Goal: Task Accomplishment & Management: Manage account settings

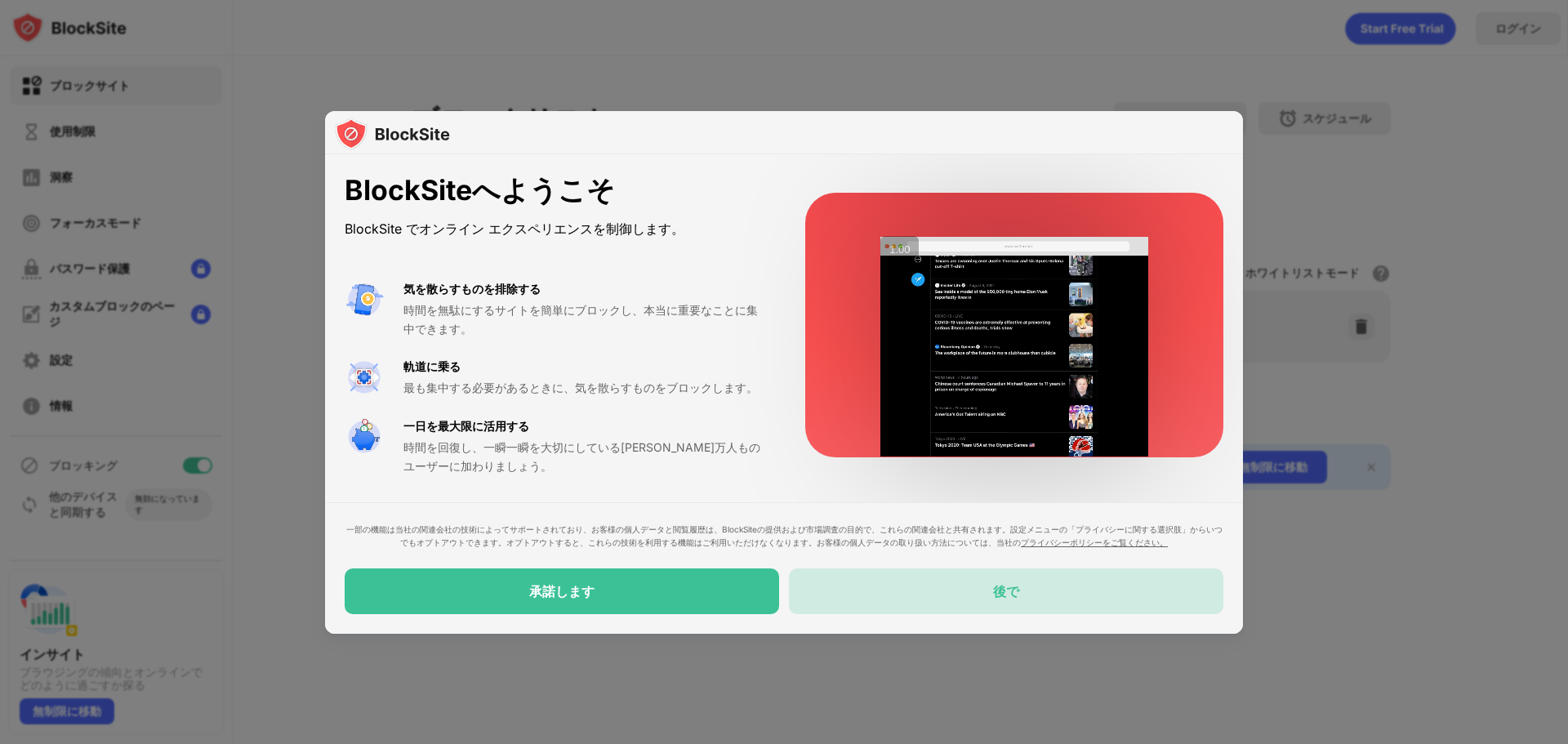
click at [924, 601] on div "後で" at bounding box center [1005, 590] width 435 height 46
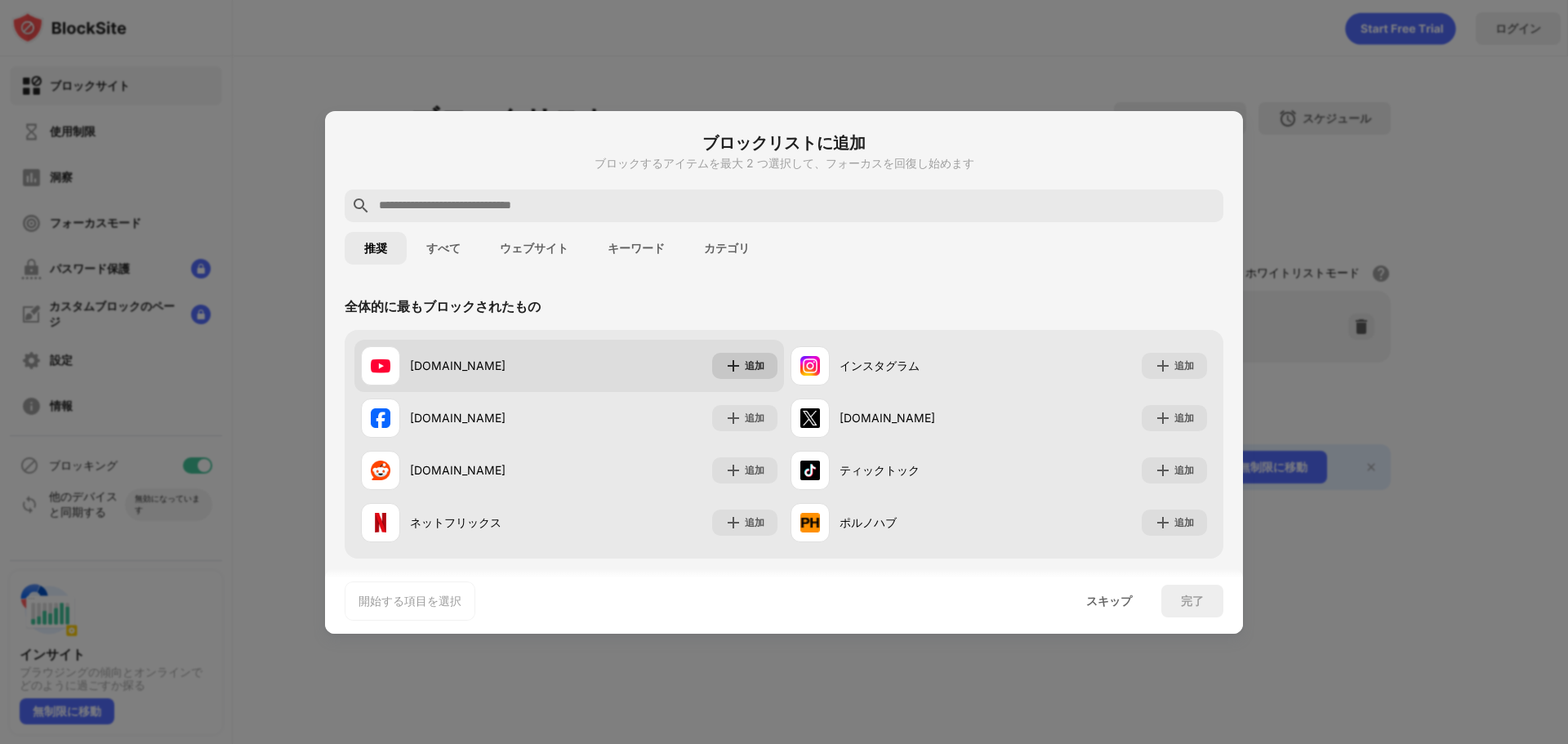
click at [735, 366] on div "追加" at bounding box center [744, 365] width 66 height 26
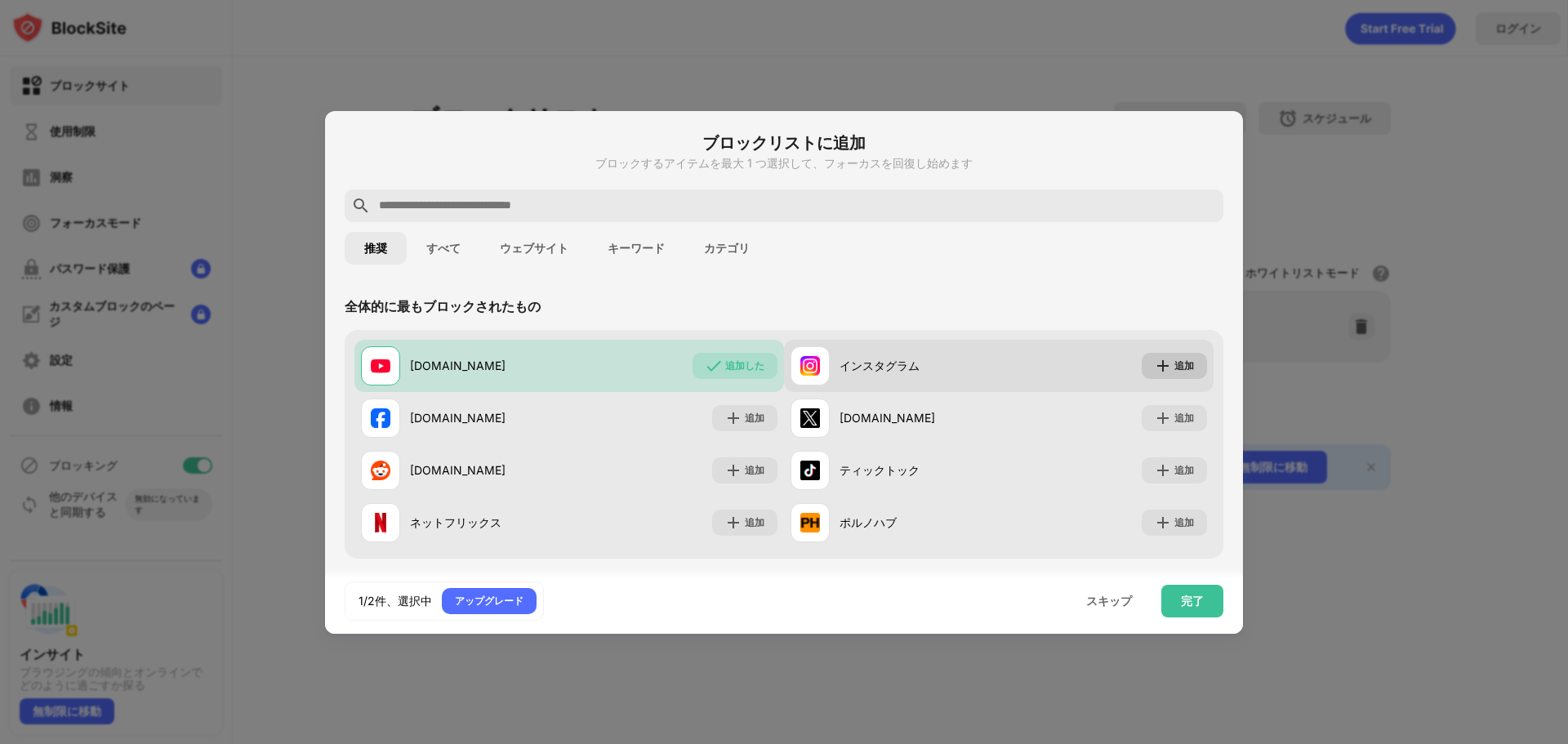
click at [1175, 367] on font "追加" at bounding box center [1185, 365] width 20 height 13
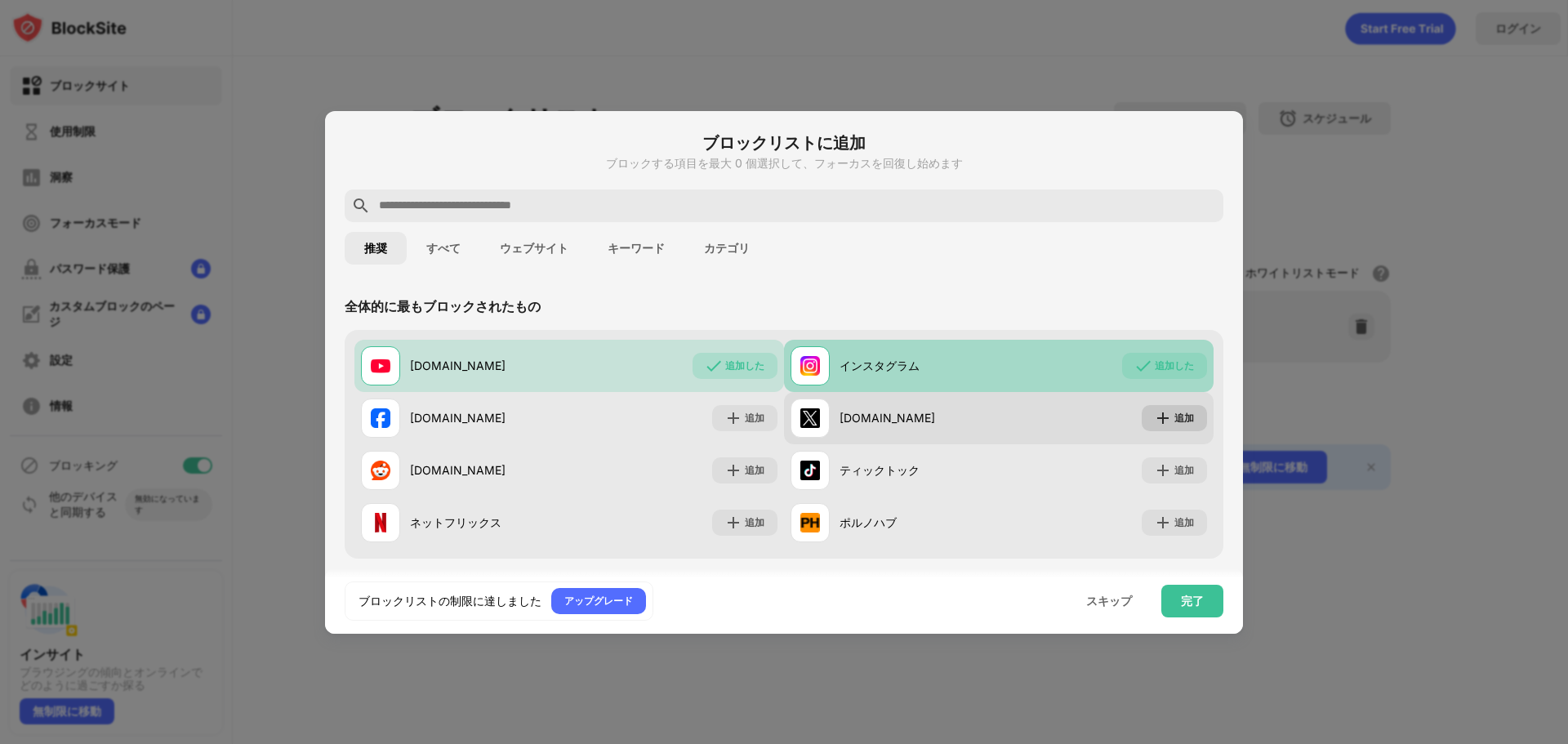
click at [1158, 415] on img at bounding box center [1163, 417] width 16 height 16
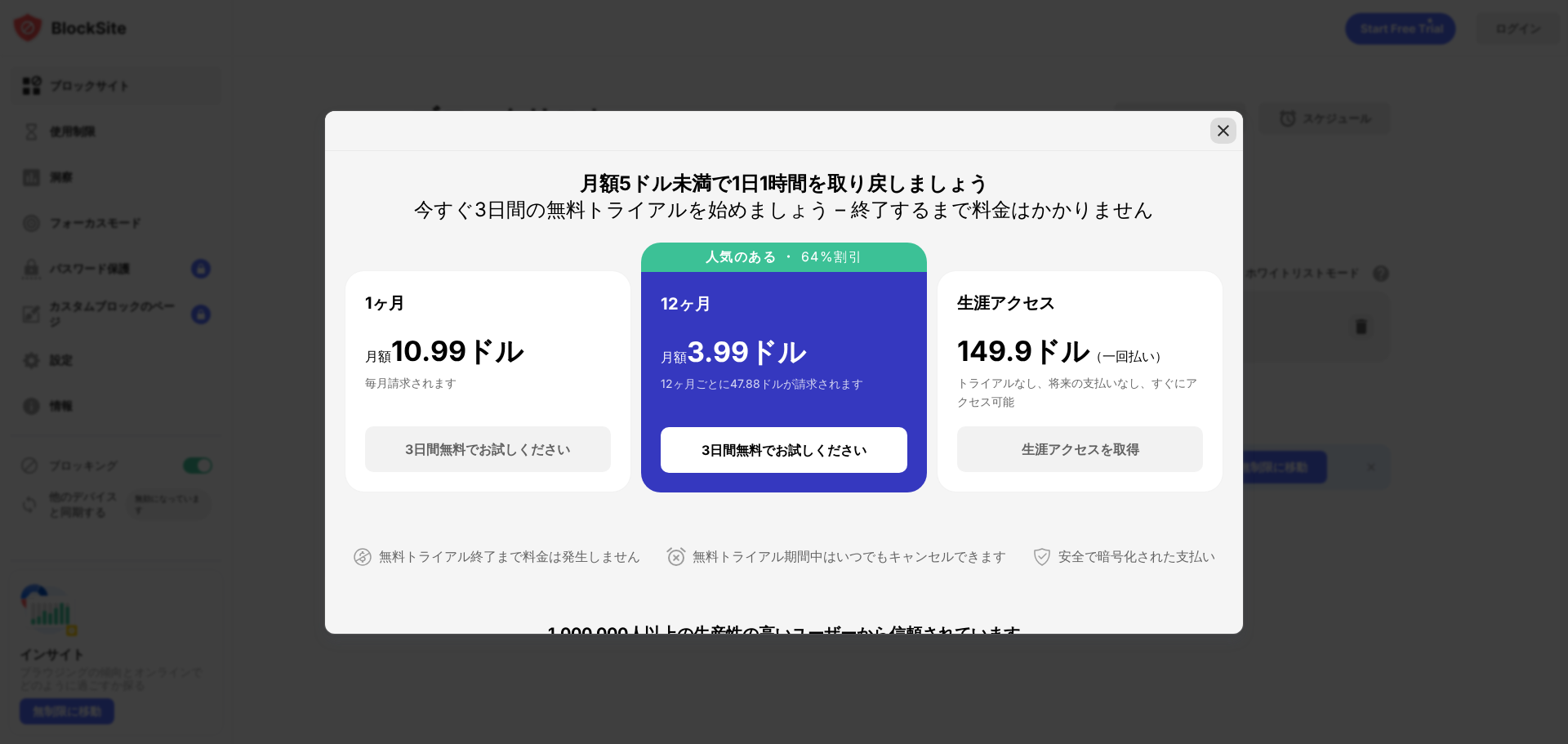
click at [1219, 133] on img at bounding box center [1223, 130] width 16 height 16
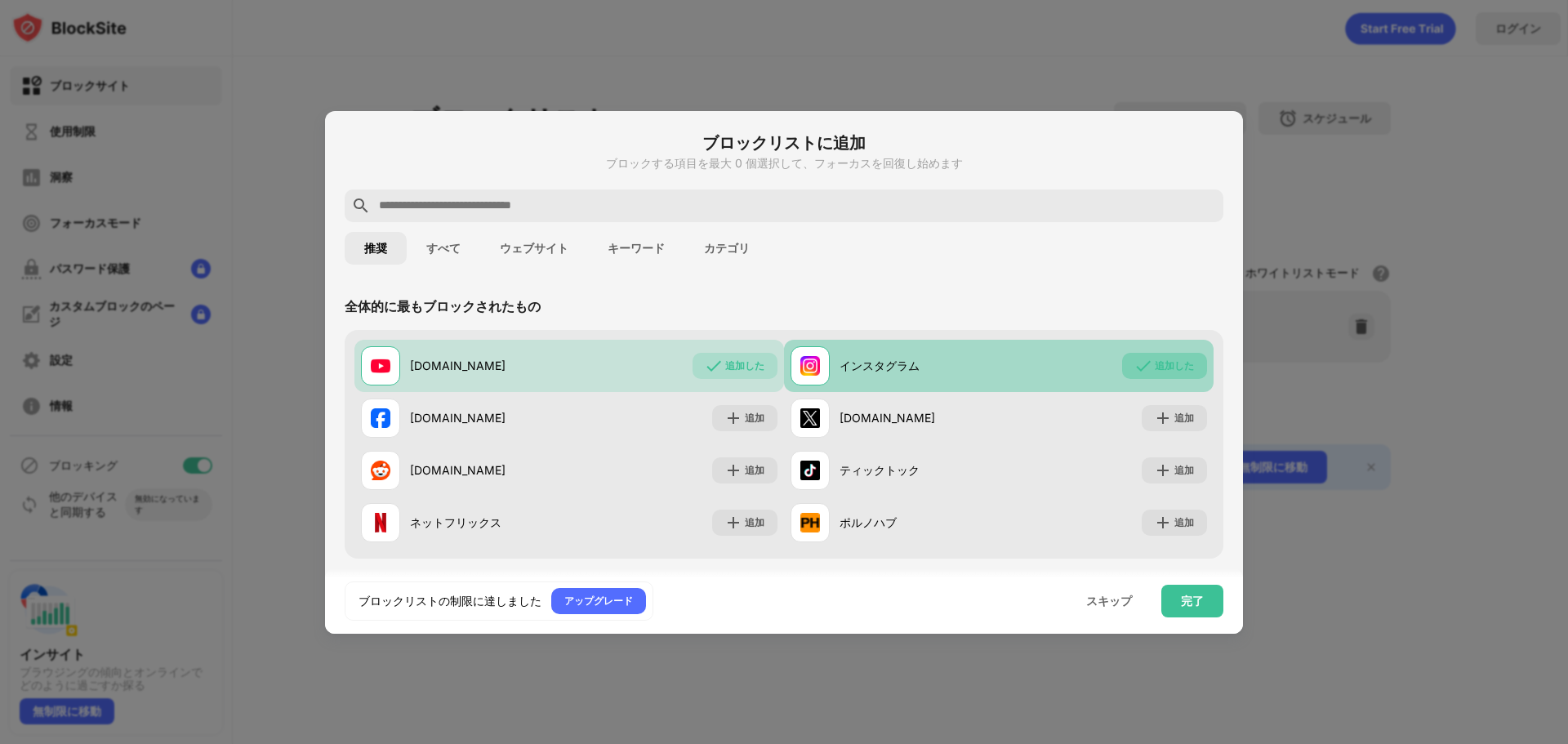
click at [1155, 366] on font "追加した" at bounding box center [1175, 365] width 40 height 13
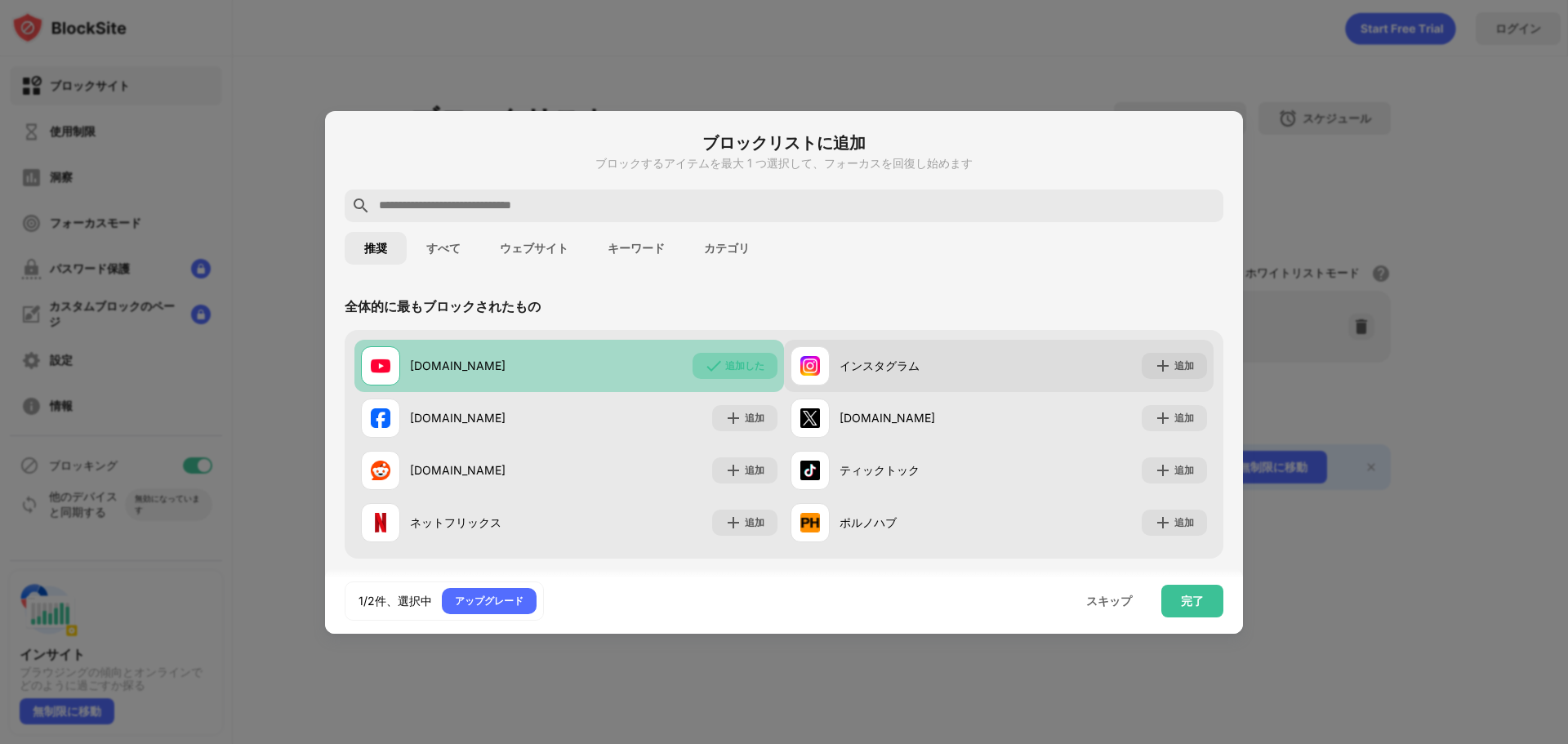
click at [738, 366] on font "追加した" at bounding box center [745, 365] width 40 height 13
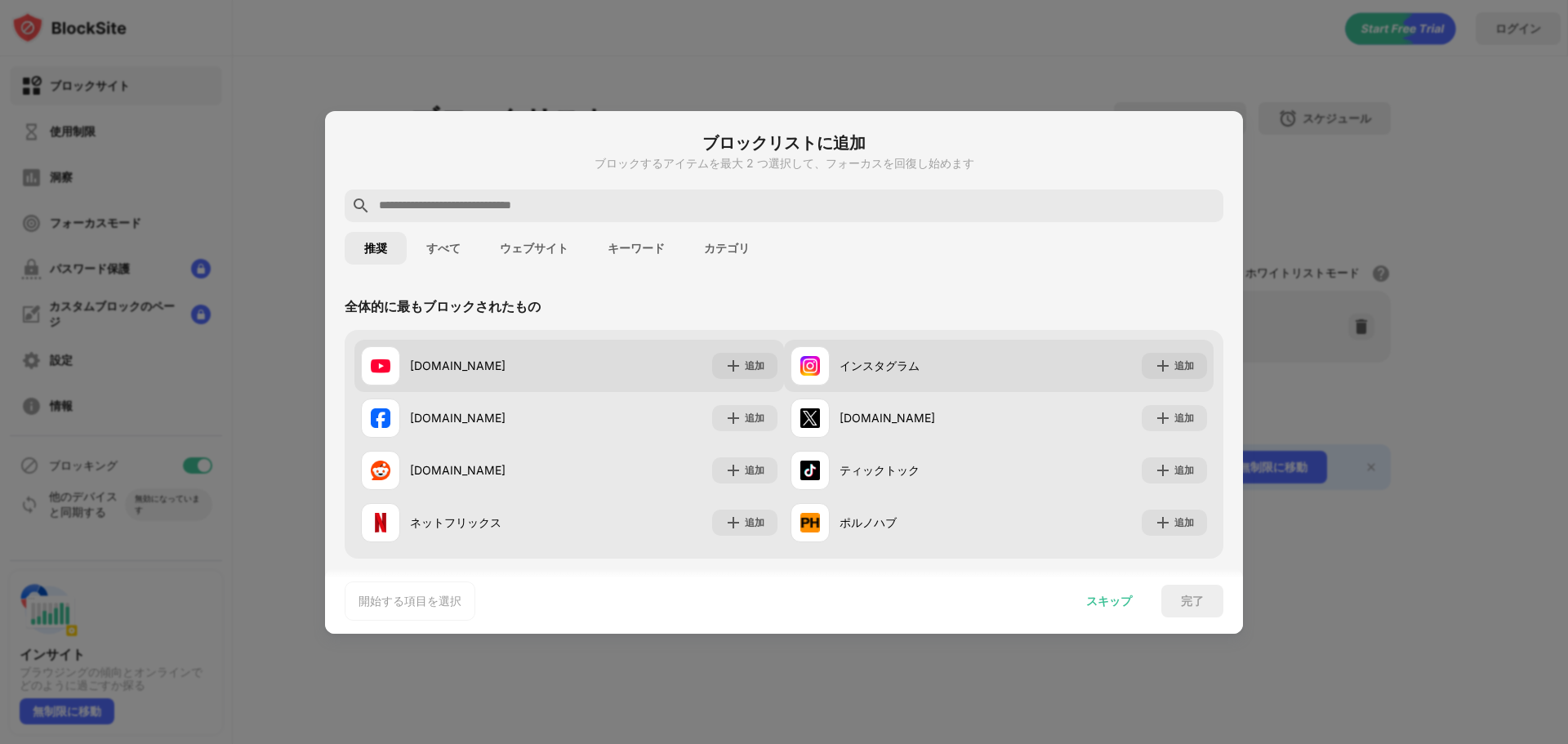
click at [1120, 596] on font "スキップ" at bounding box center [1109, 600] width 46 height 13
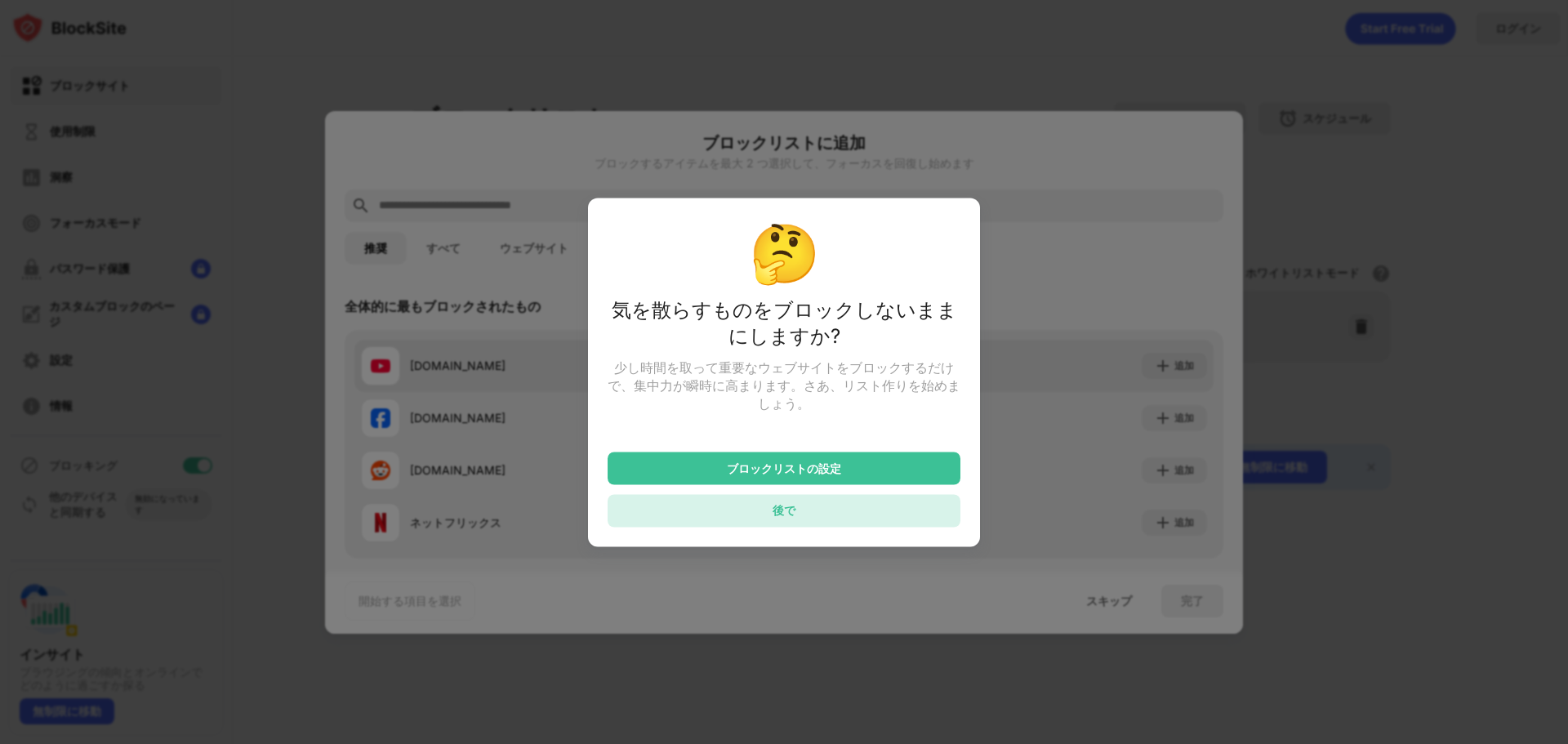
click at [779, 512] on font "後で" at bounding box center [783, 509] width 23 height 13
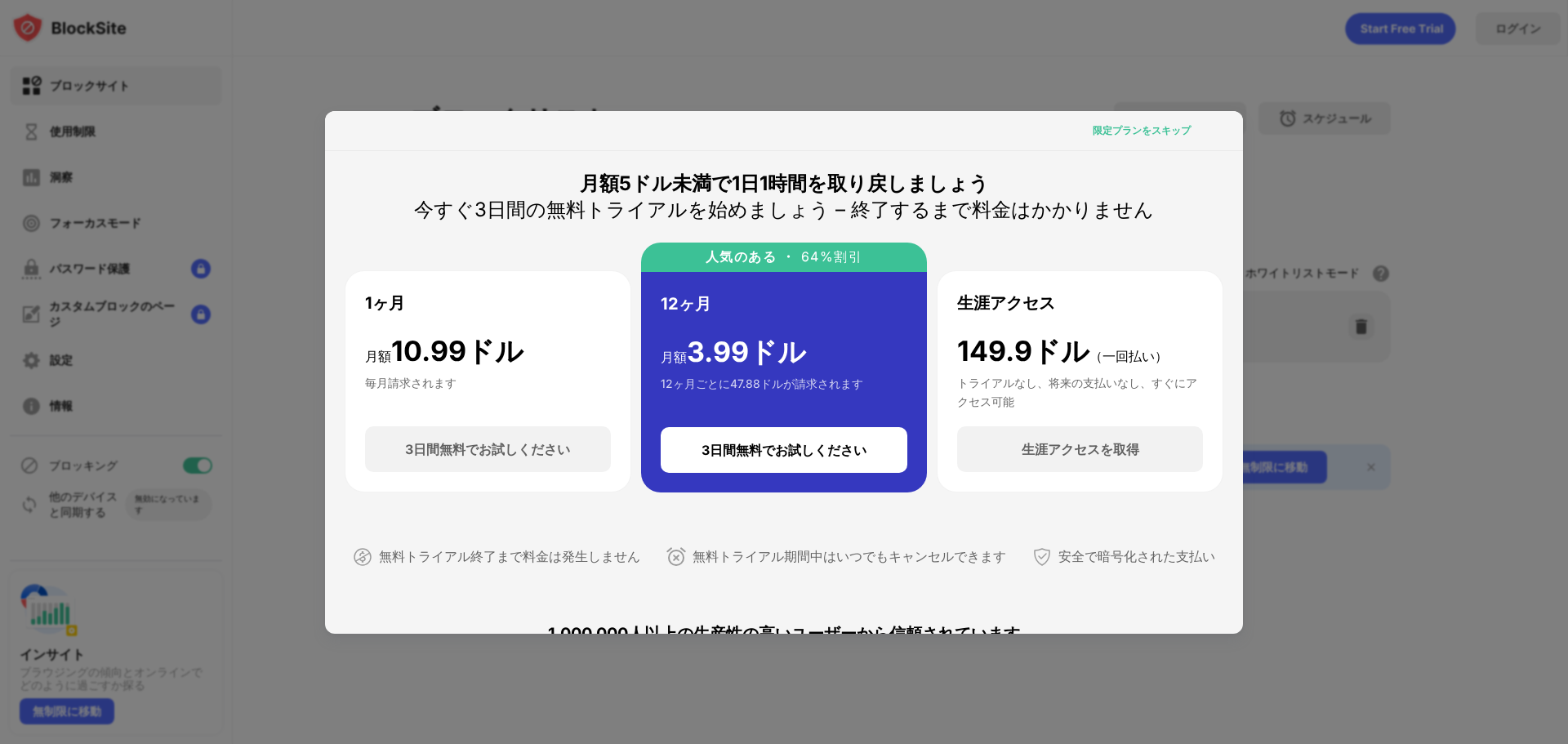
click at [1167, 130] on font "限定プランをスキップ" at bounding box center [1141, 130] width 98 height 13
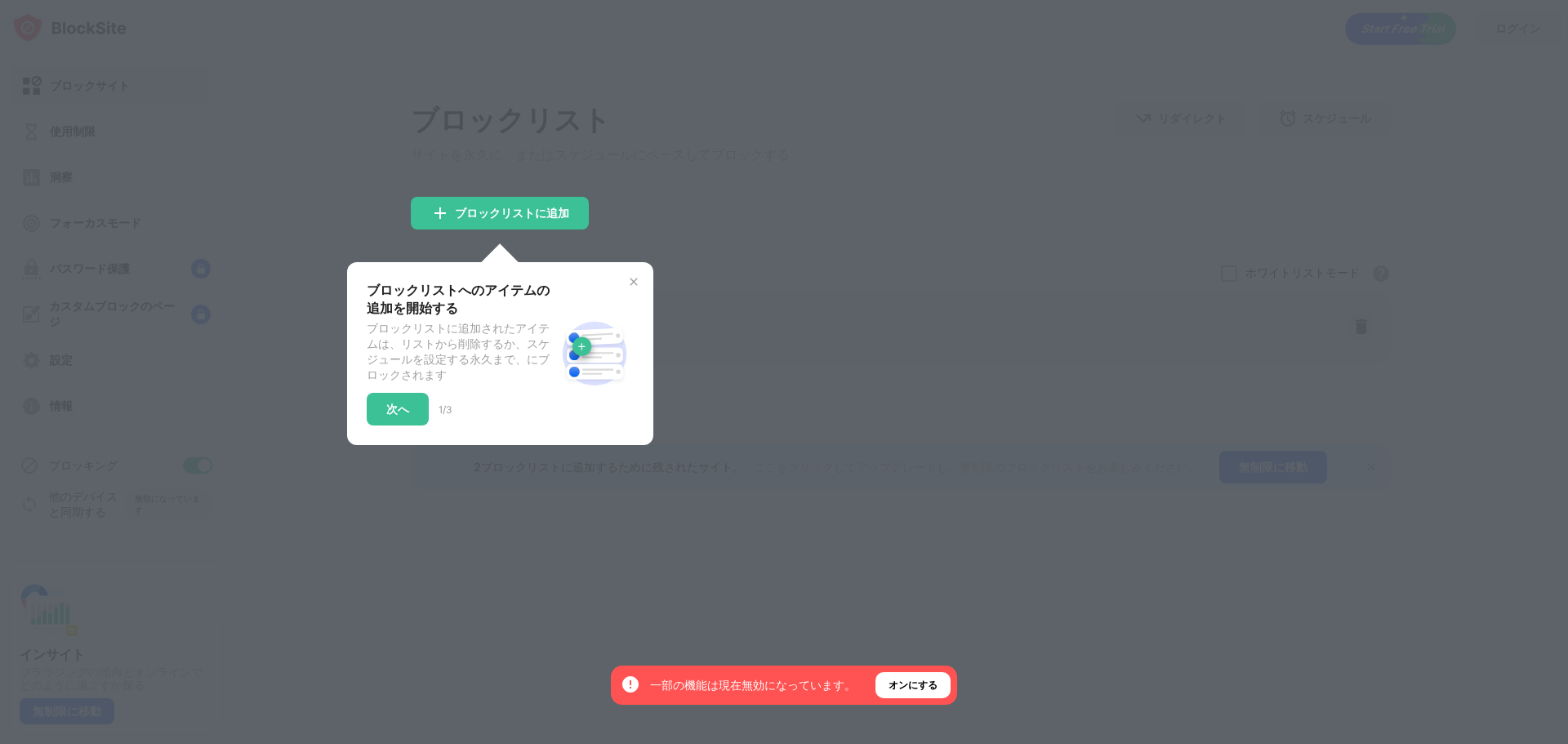
click at [635, 286] on img at bounding box center [634, 282] width 14 height 13
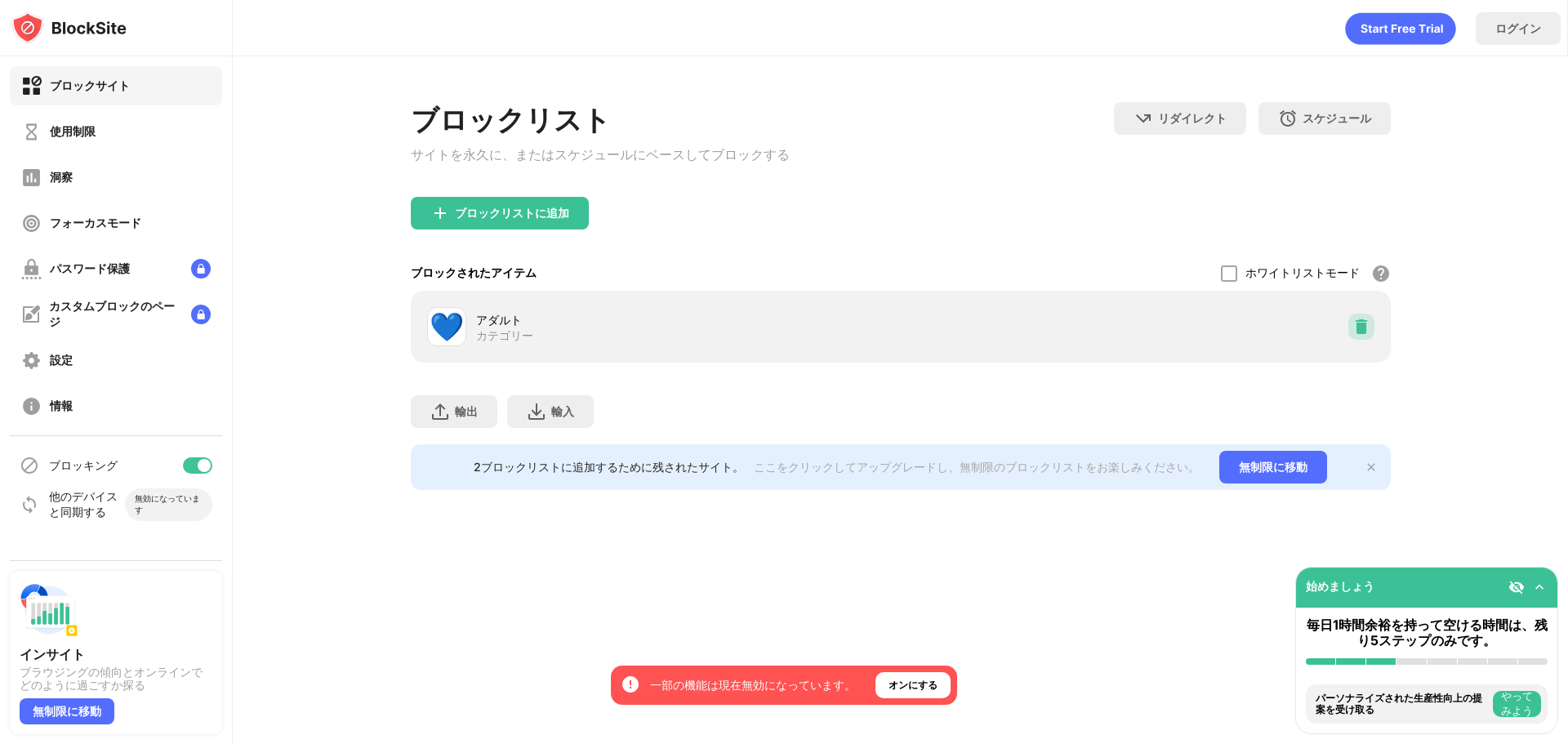
click at [1353, 334] on img at bounding box center [1361, 327] width 16 height 16
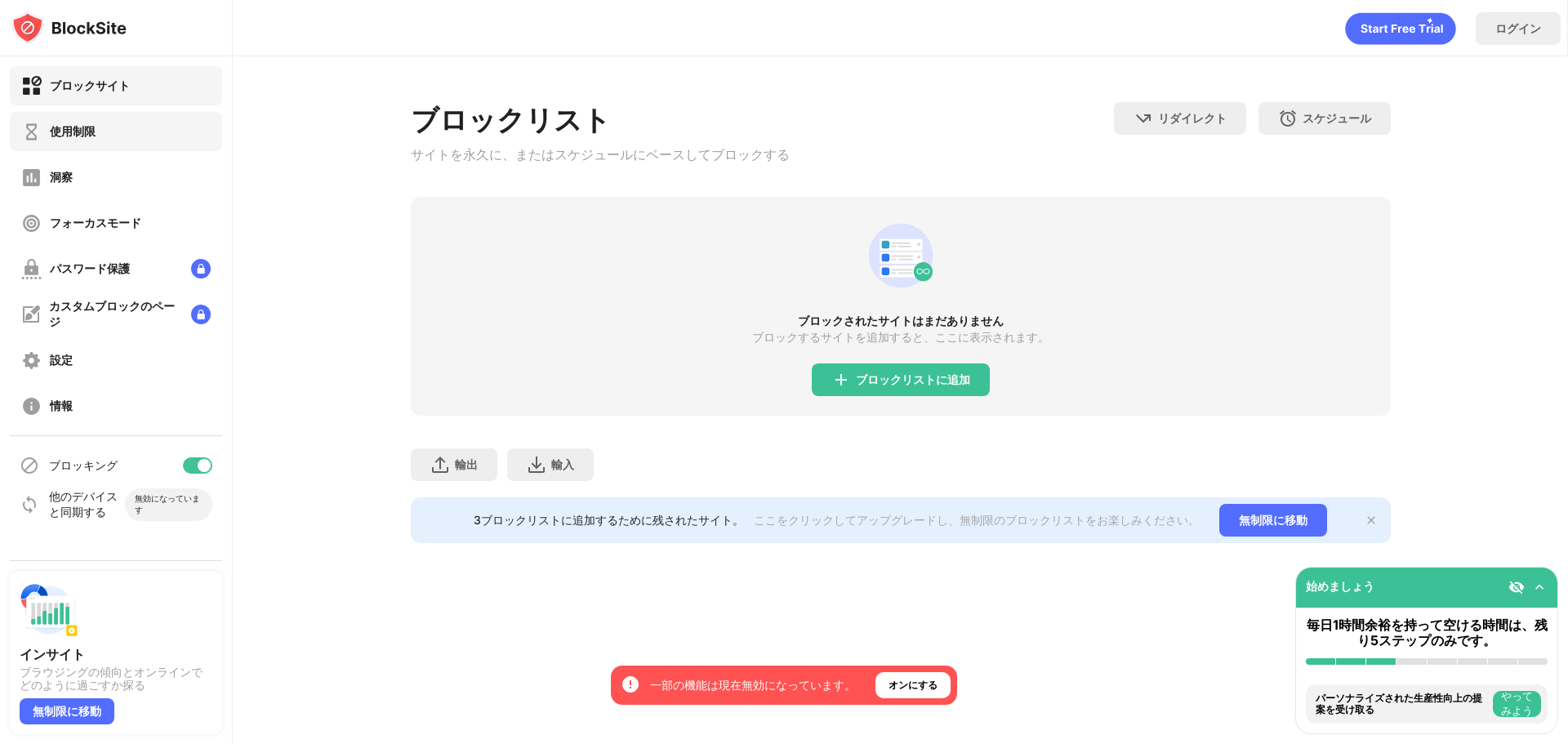
click at [94, 125] on font "使用制限" at bounding box center [72, 130] width 46 height 13
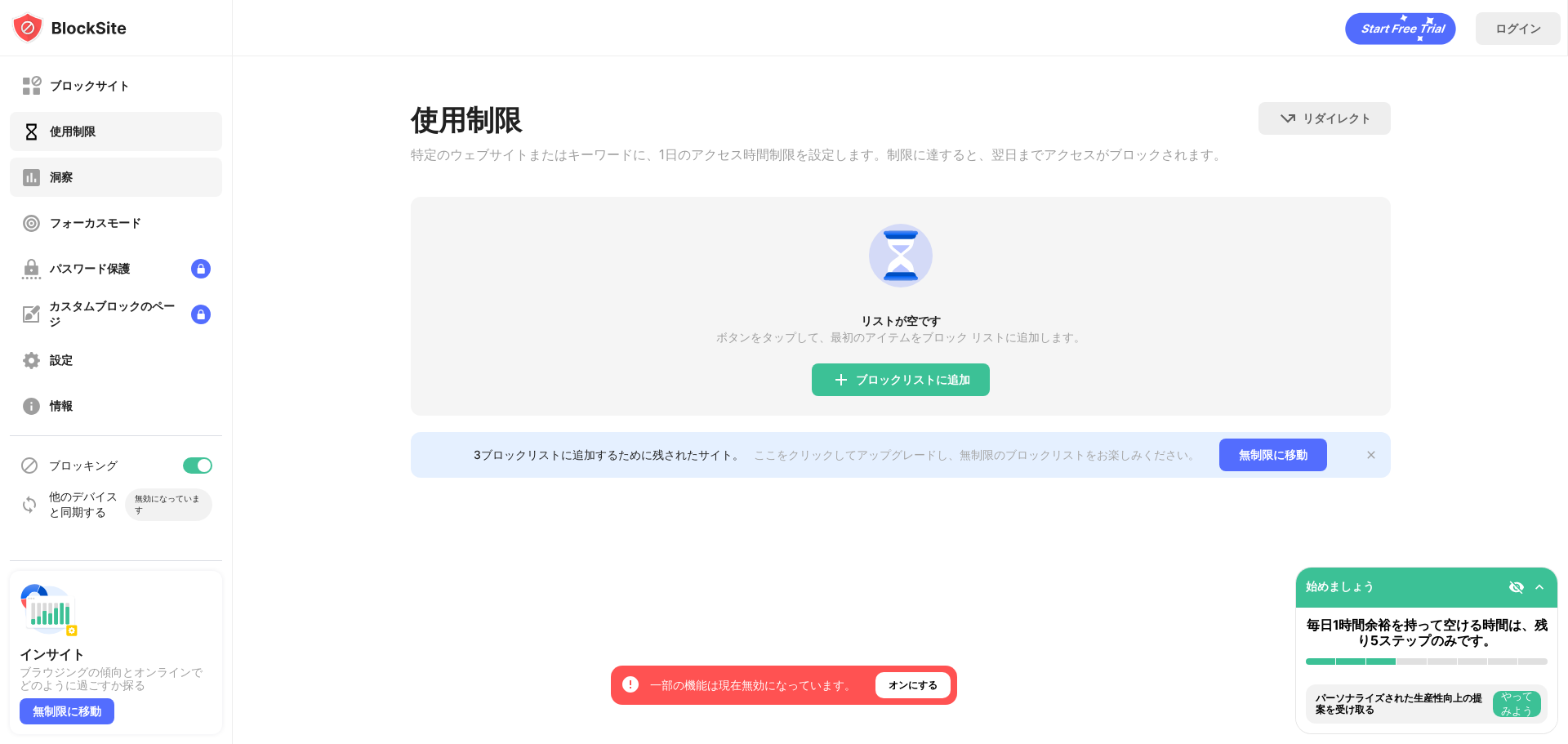
click at [86, 177] on div "洞察" at bounding box center [116, 177] width 212 height 40
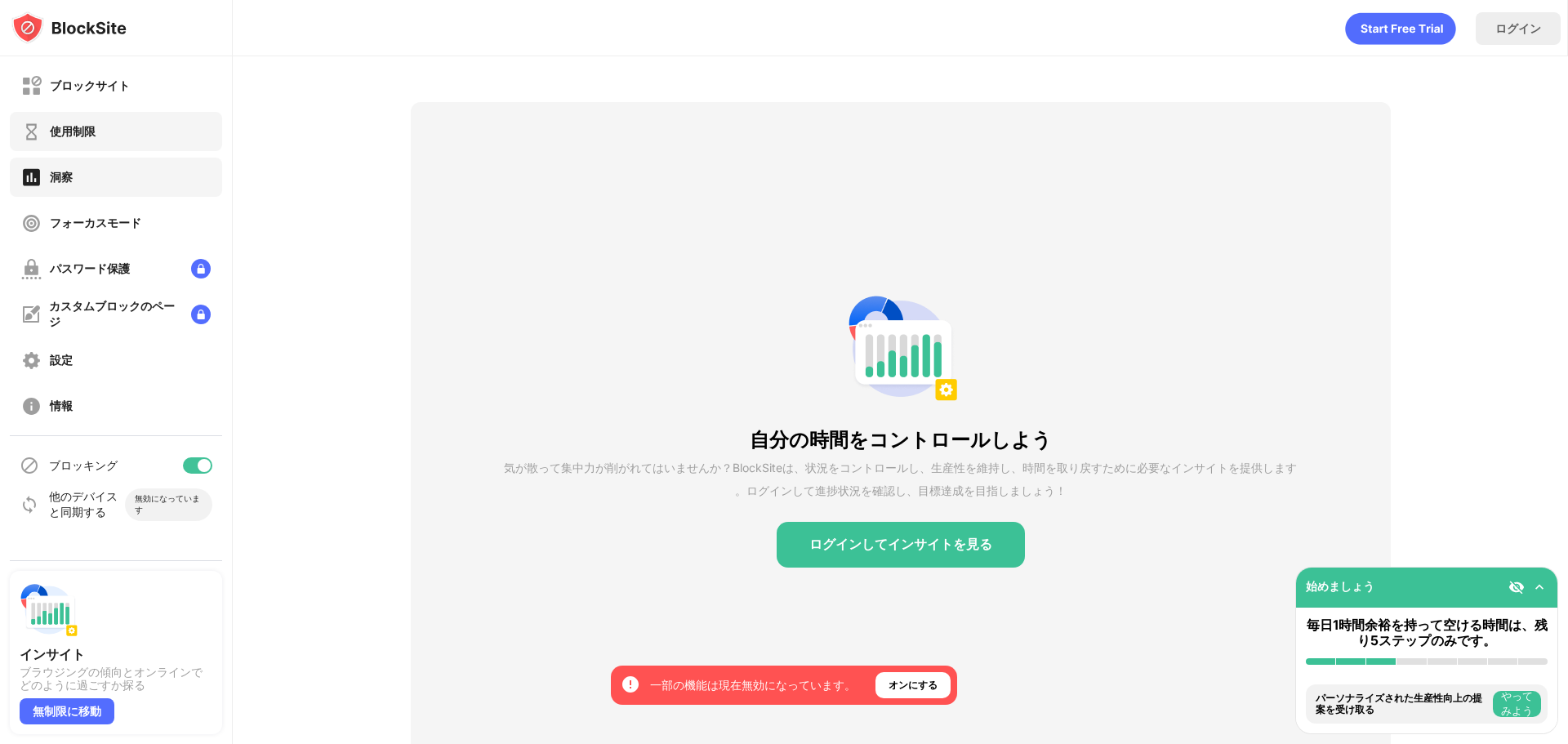
click at [102, 135] on div "使用制限" at bounding box center [116, 131] width 212 height 40
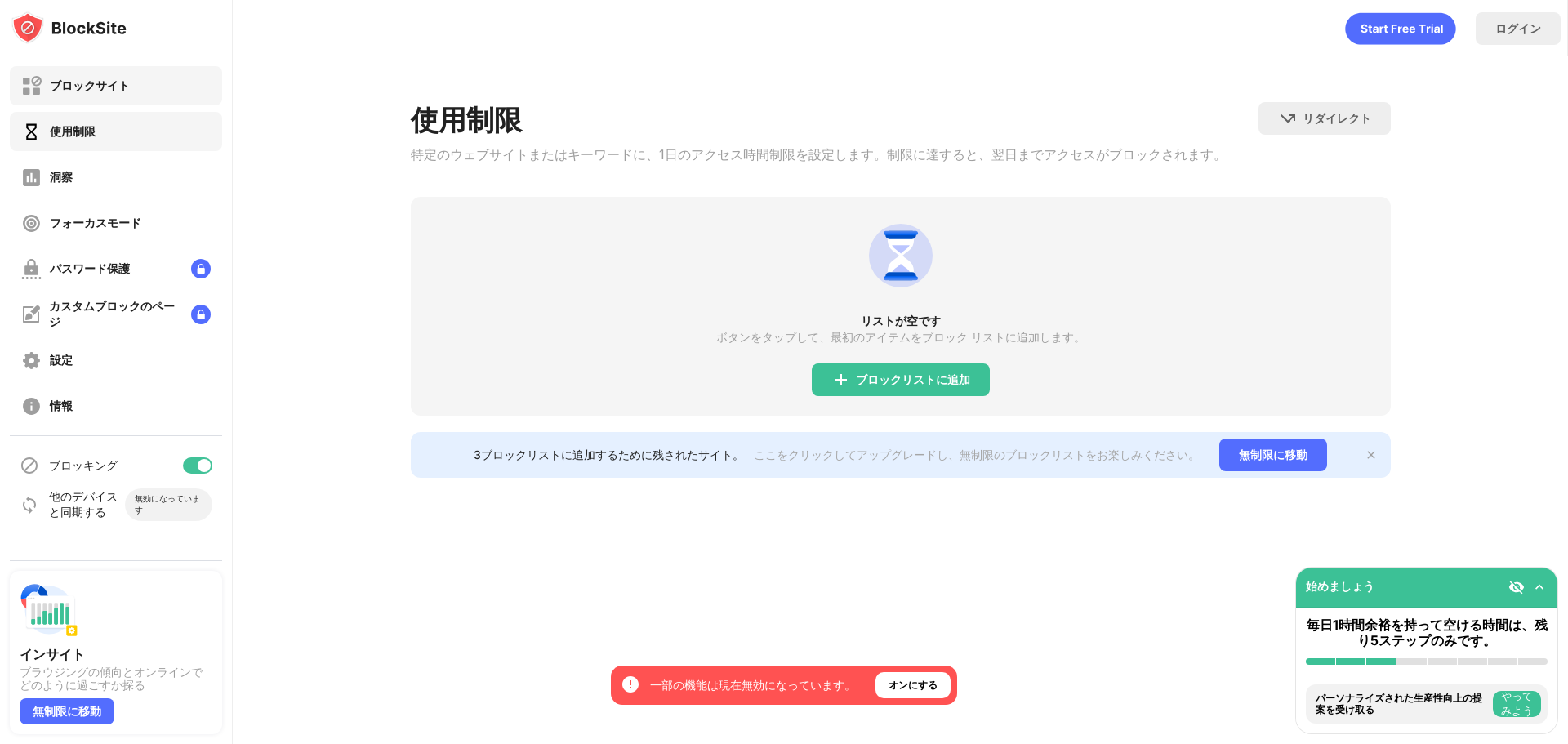
click at [99, 92] on font "ブロックサイト" at bounding box center [89, 85] width 80 height 13
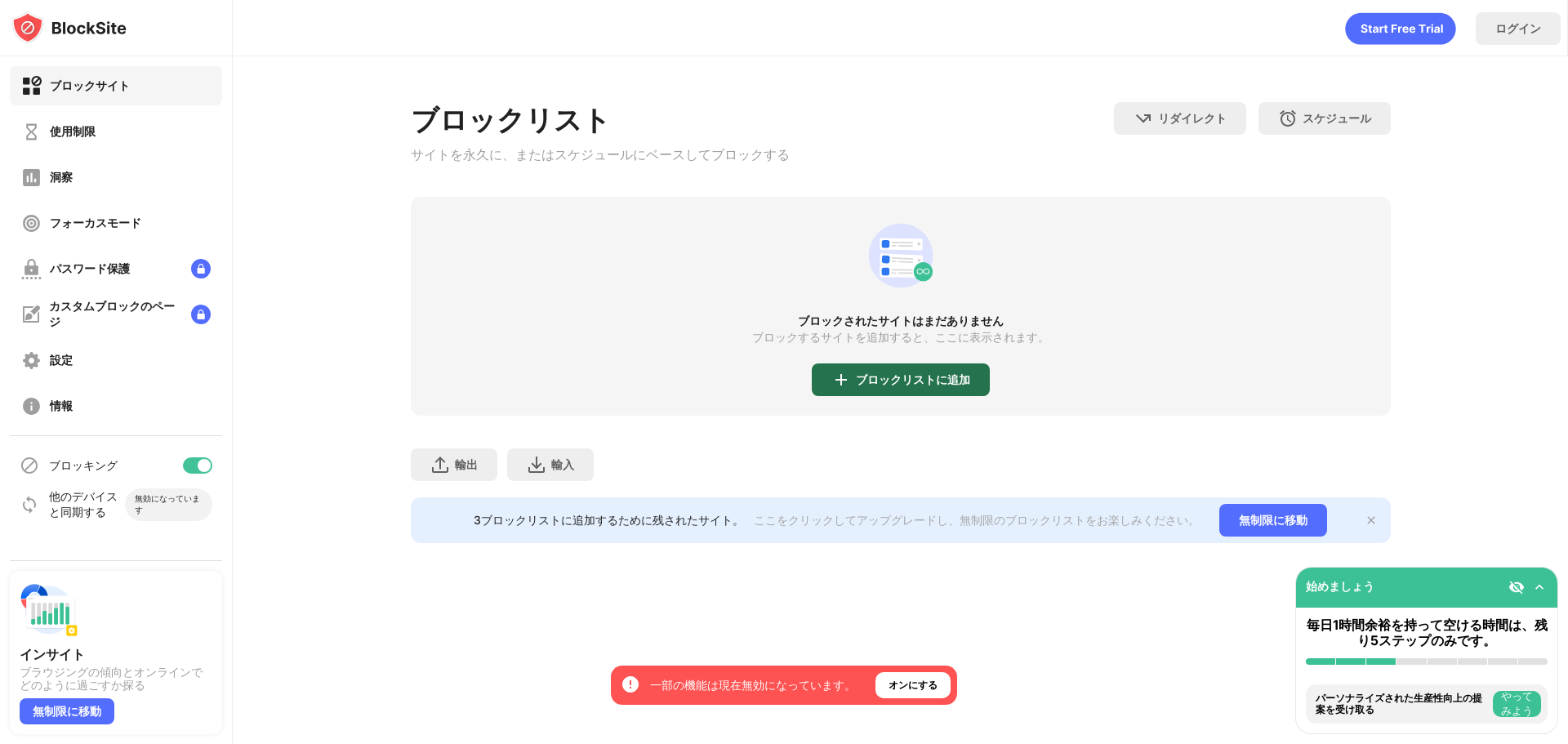
click at [920, 396] on div "ブロックリストに追加" at bounding box center [901, 380] width 178 height 32
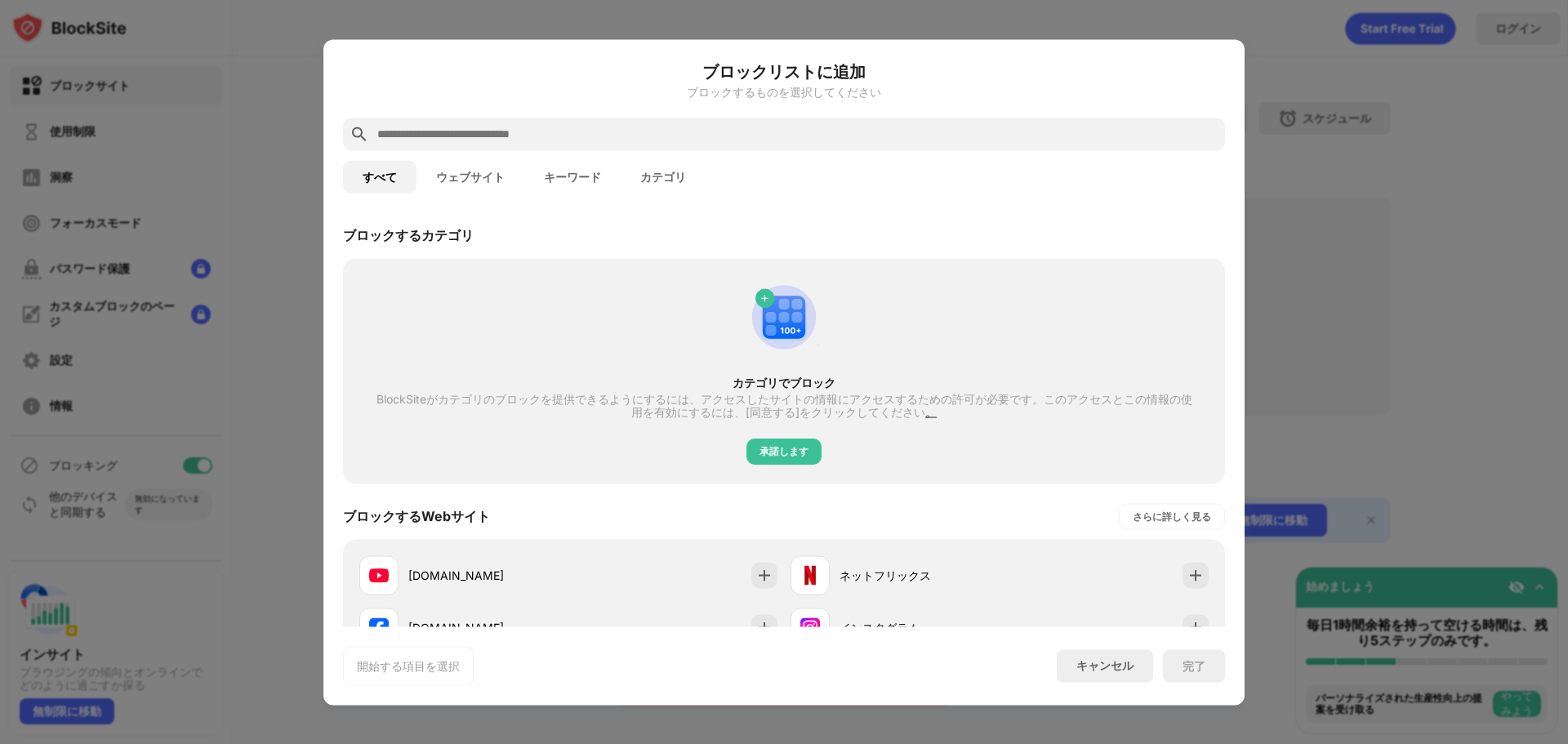
click at [566, 137] on input "text" at bounding box center [797, 134] width 843 height 20
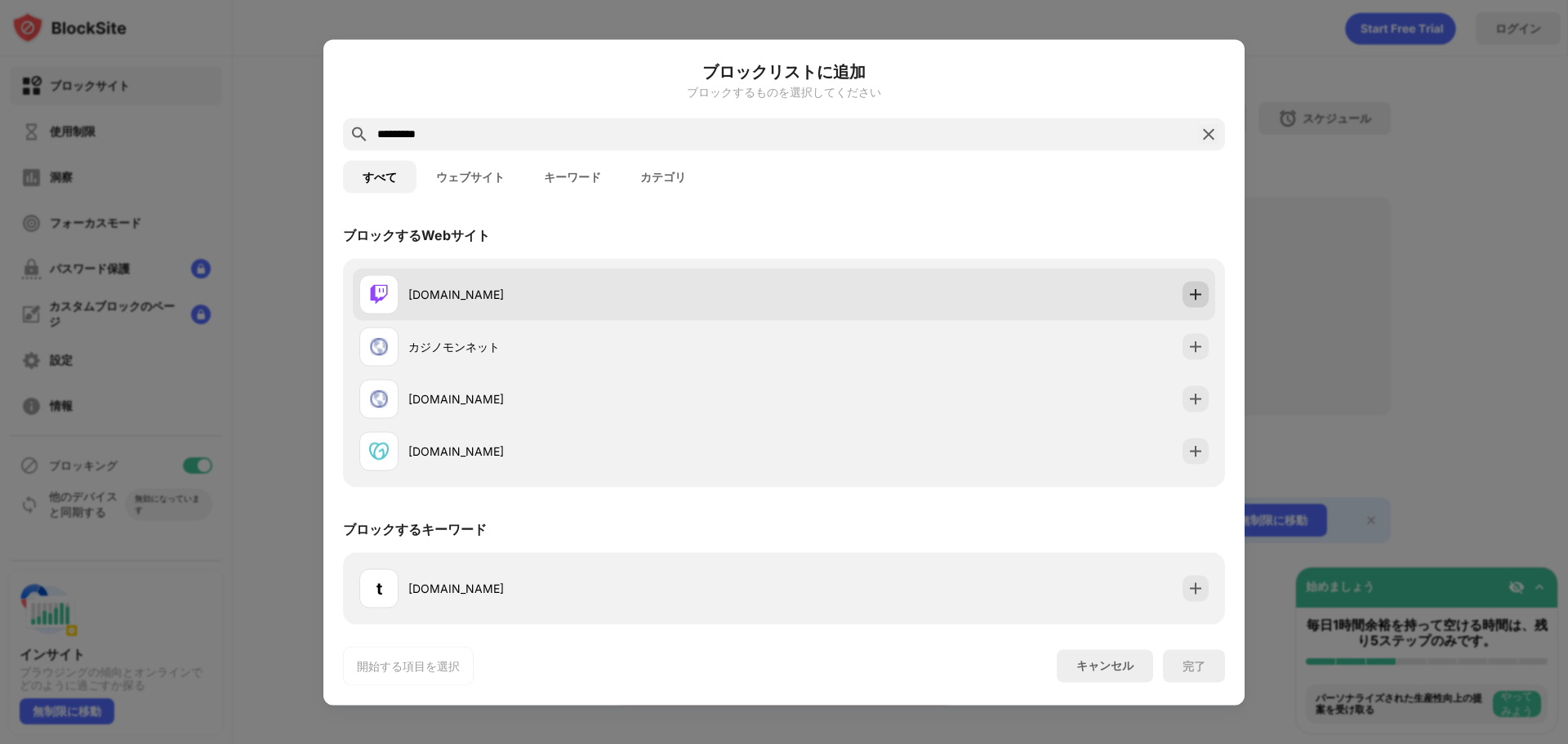
type input "*********"
click at [1197, 294] on img at bounding box center [1195, 294] width 16 height 16
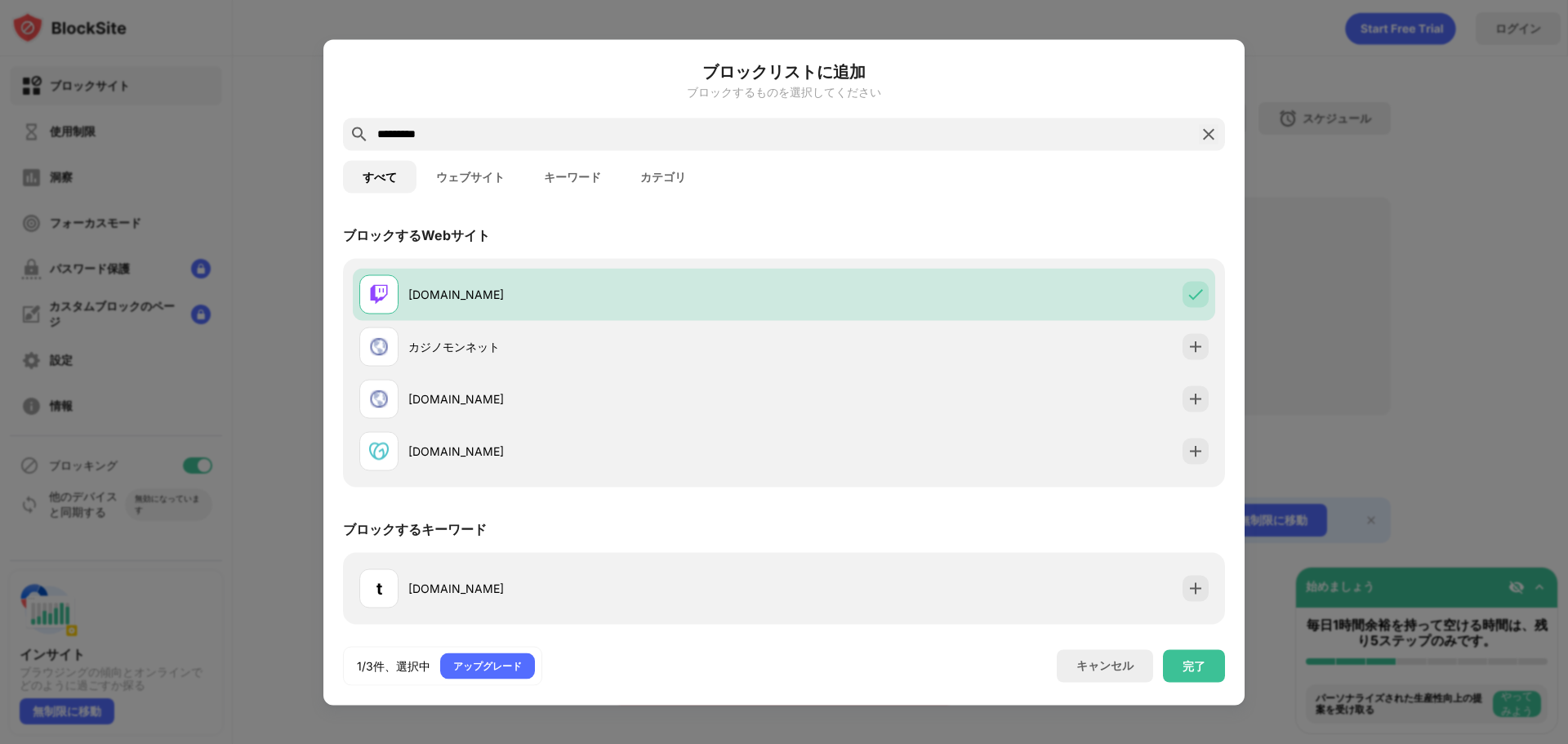
drag, startPoint x: 546, startPoint y: 137, endPoint x: 257, endPoint y: 136, distance: 289.0
click at [257, 743] on div "ブロックリストに追加 ブロックするものを選択してください ********* すべて ウェブサイト キーワード カテゴリ ブロックするWebサイト [DOMA…" at bounding box center [784, 744] width 1568 height 0
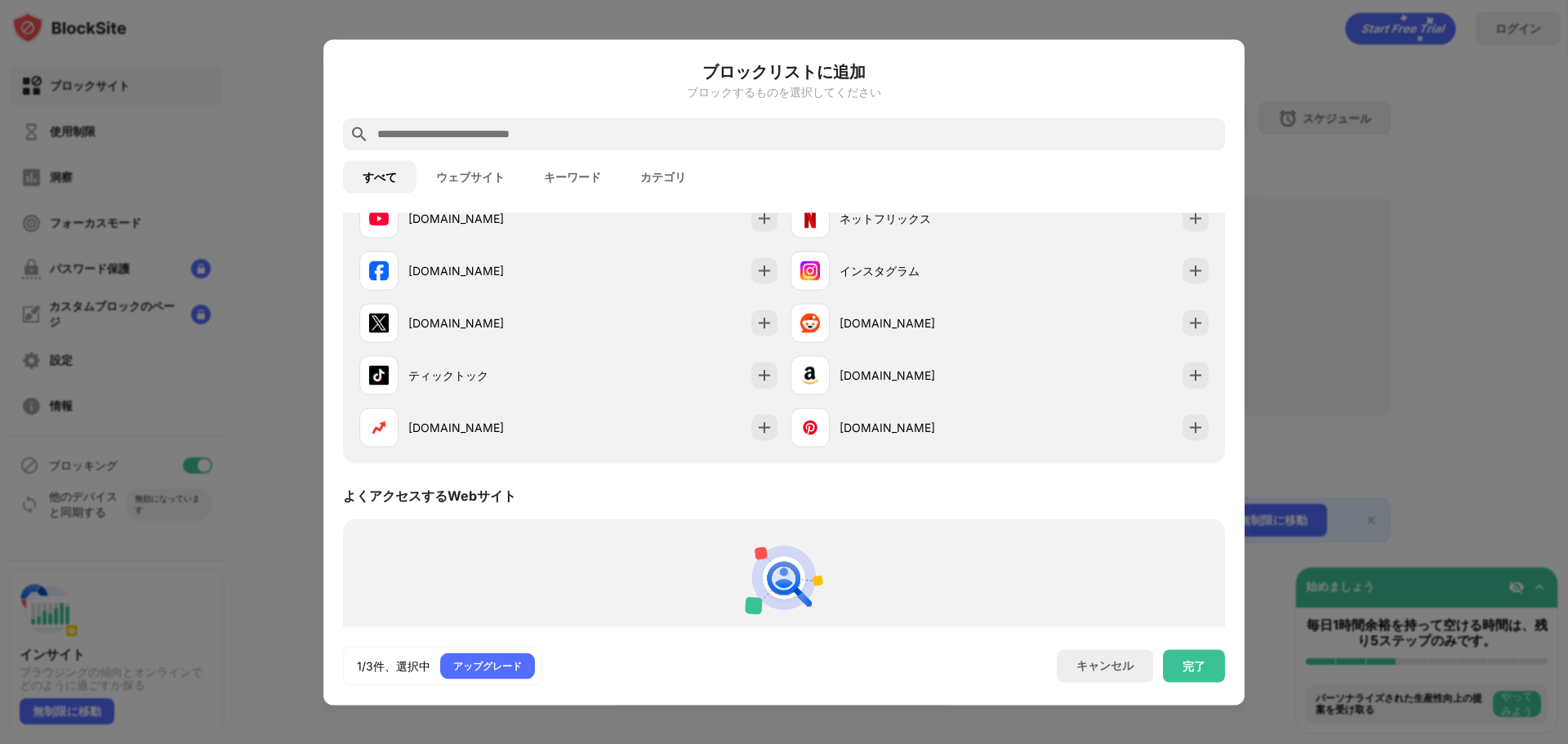
scroll to position [438, 0]
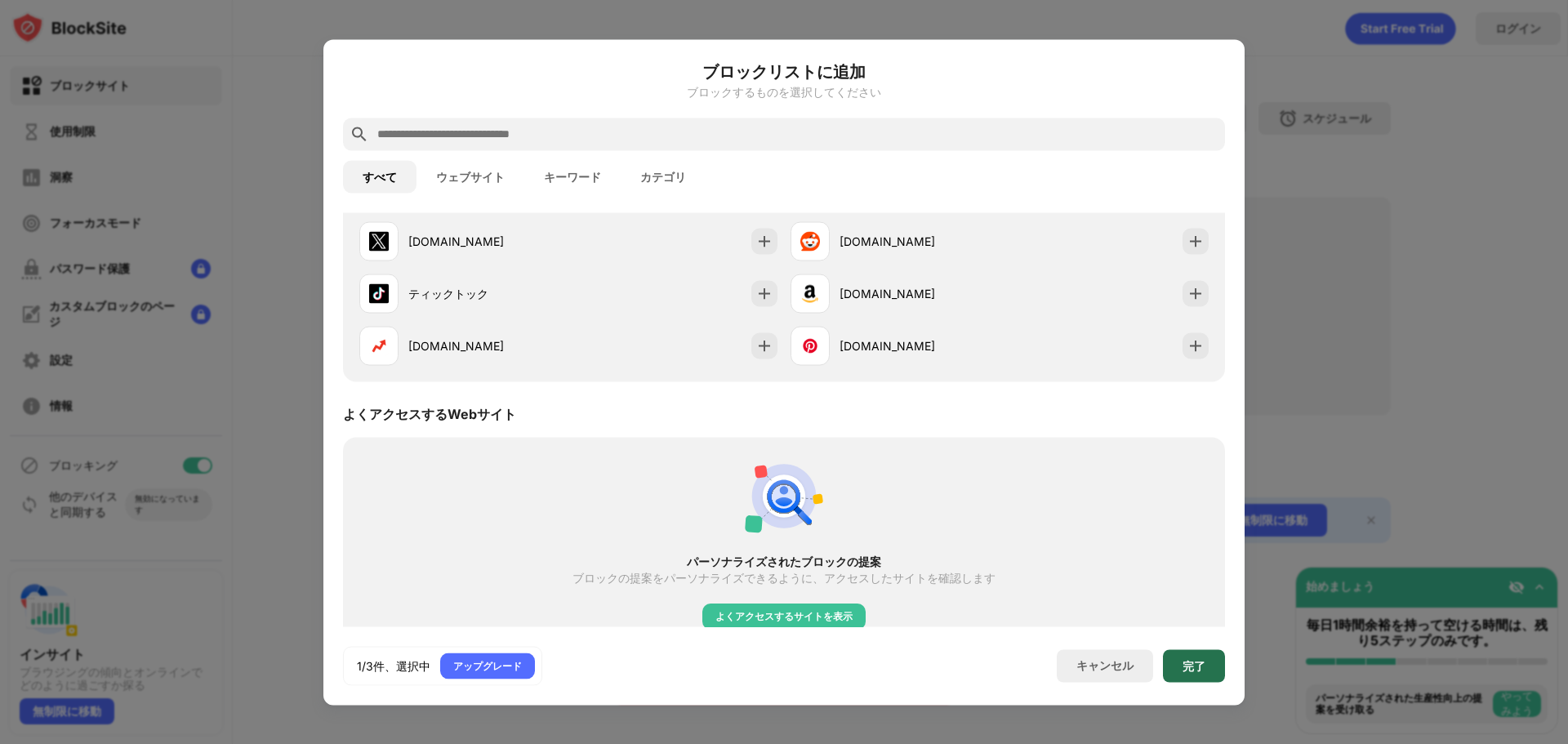
click at [1219, 669] on div "完了" at bounding box center [1194, 665] width 62 height 32
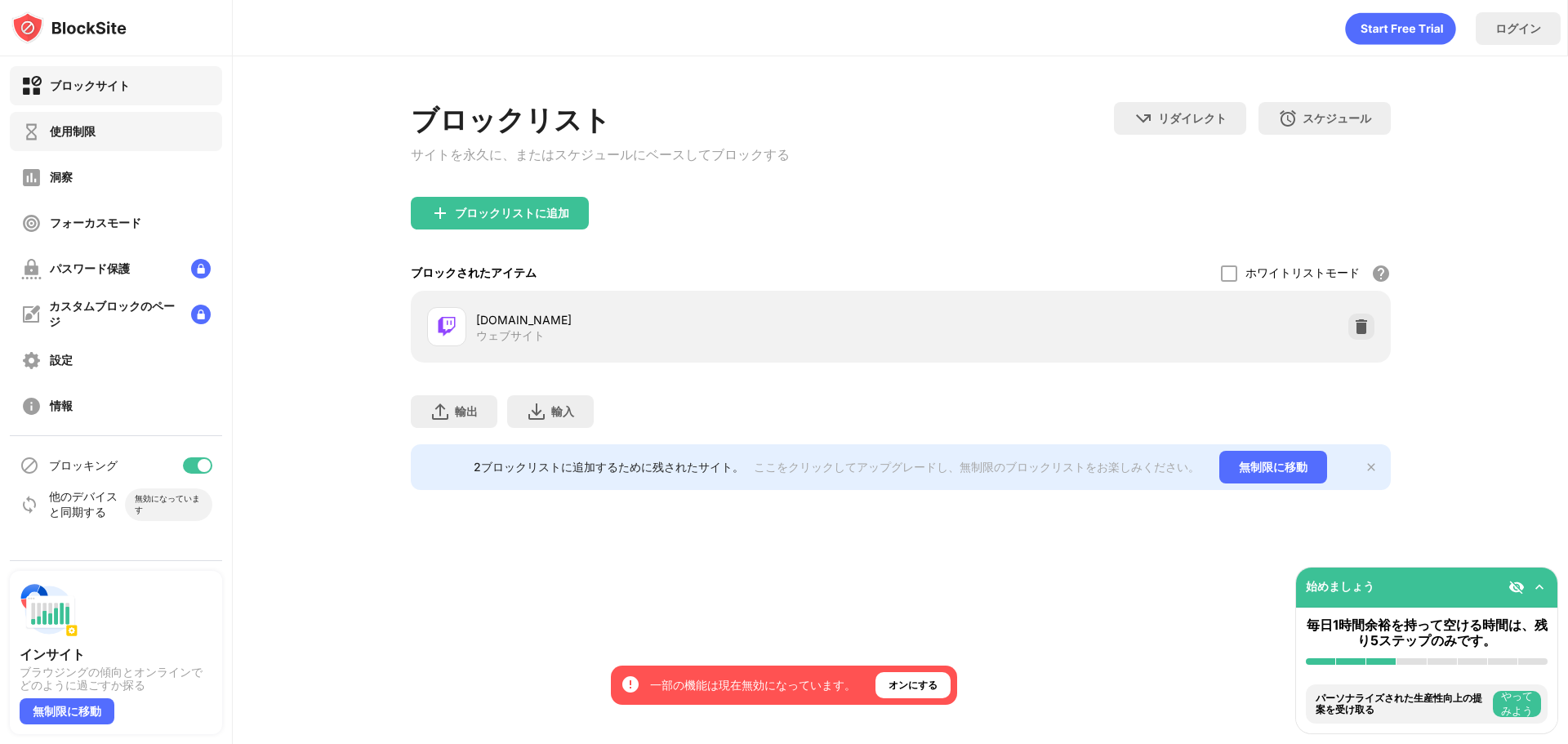
click at [79, 130] on font "使用制限" at bounding box center [72, 130] width 46 height 13
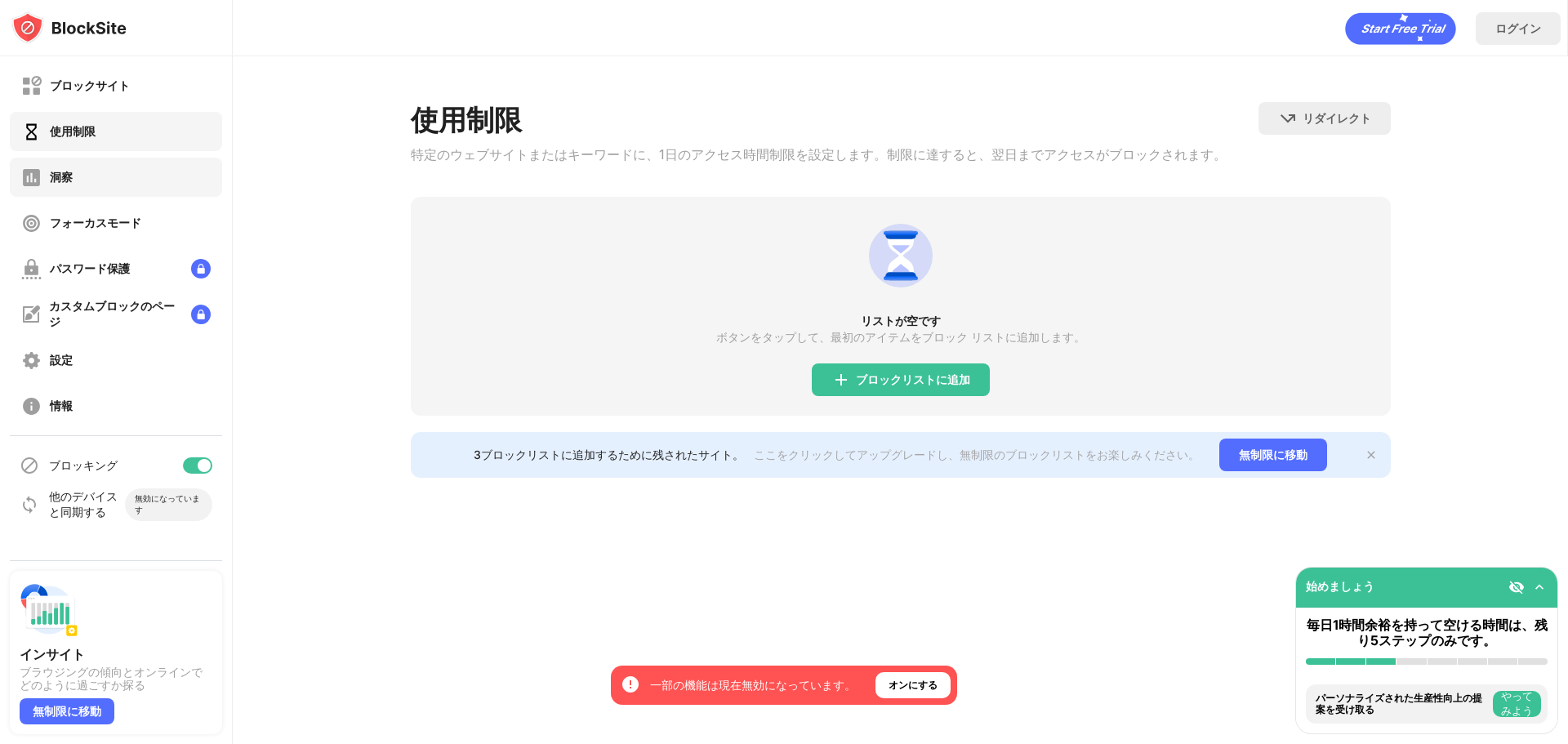
click at [83, 183] on div "洞察" at bounding box center [116, 177] width 212 height 40
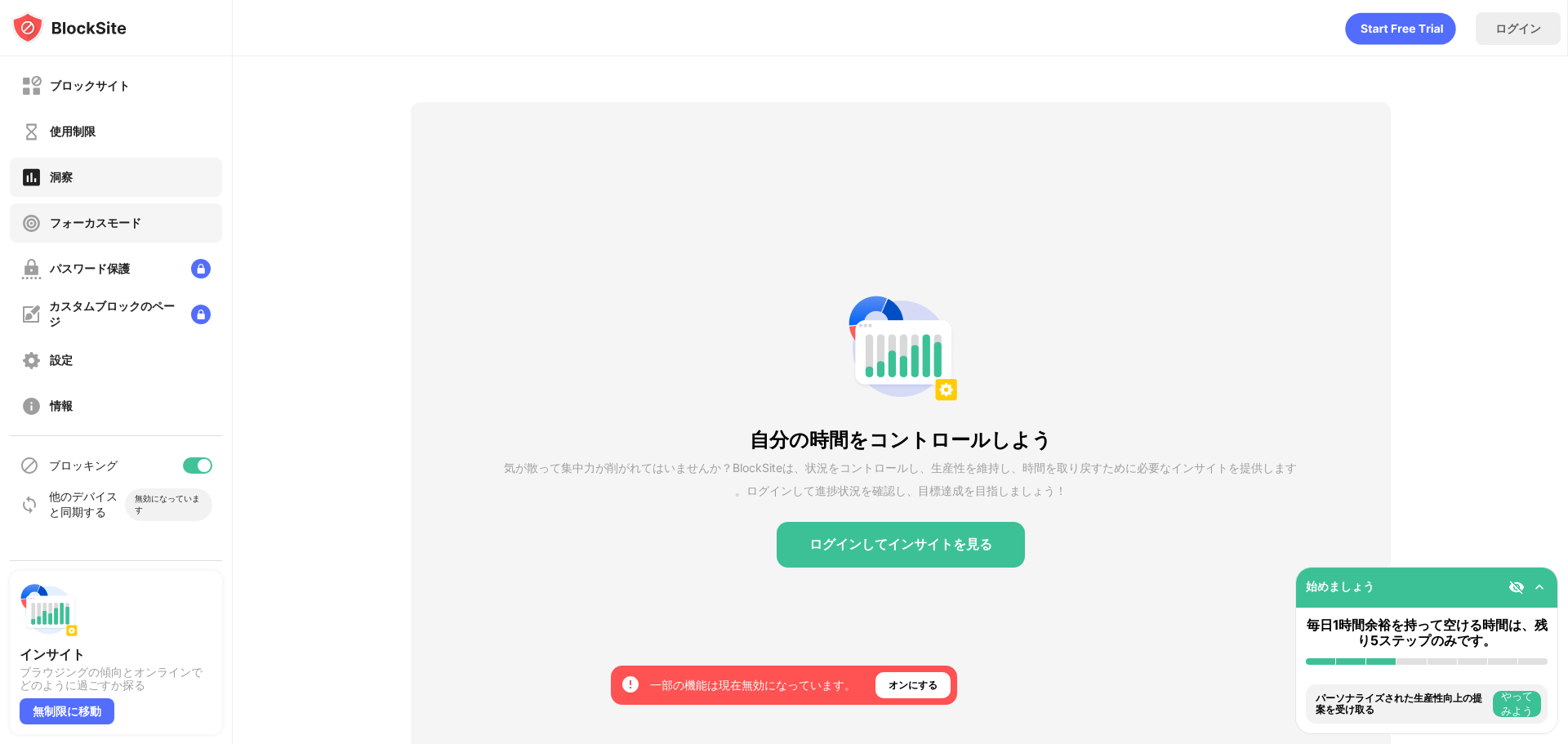
click at [82, 226] on font "フォーカスモード" at bounding box center [95, 222] width 92 height 13
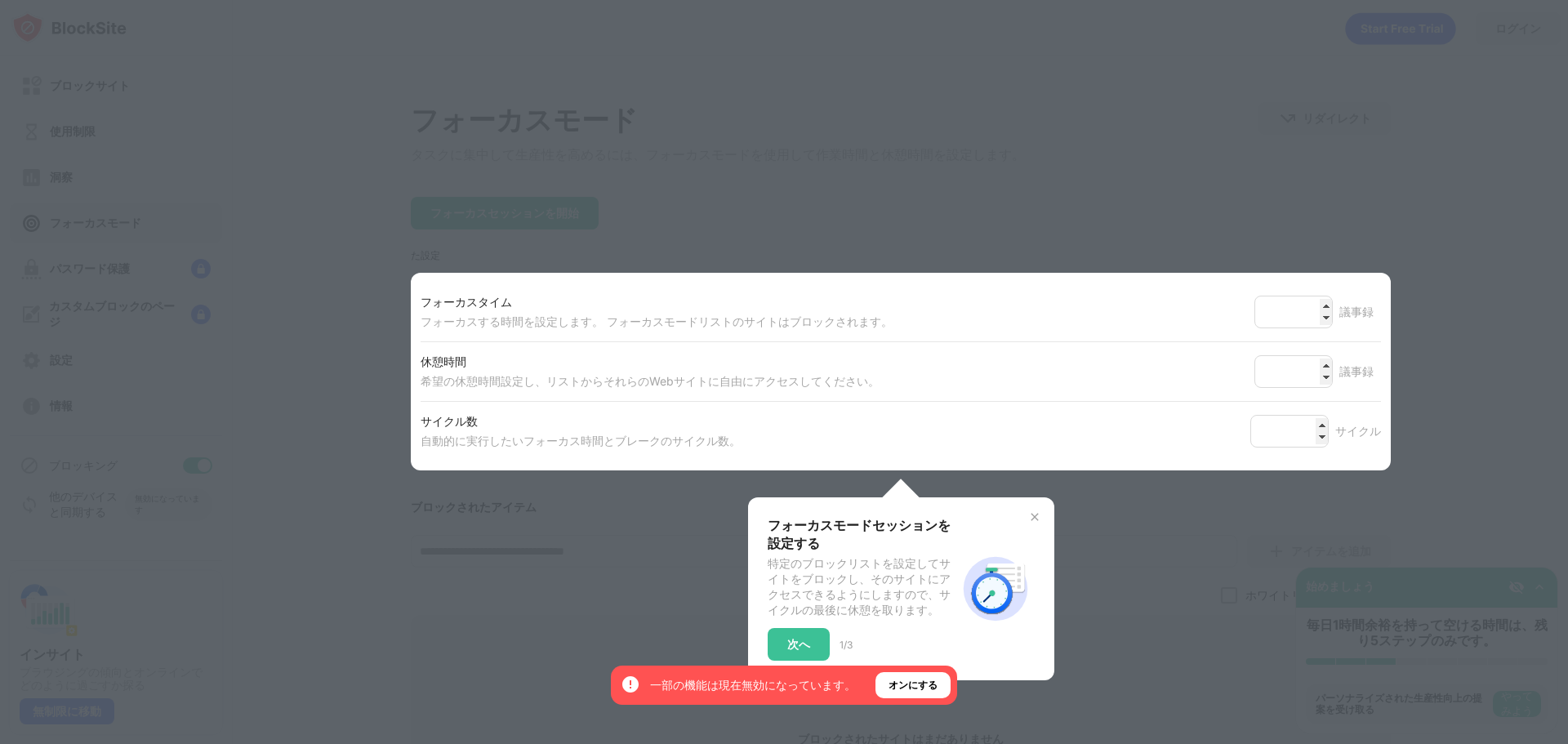
click at [284, 243] on div at bounding box center [784, 372] width 1568 height 744
click at [1028, 524] on img at bounding box center [1034, 516] width 14 height 13
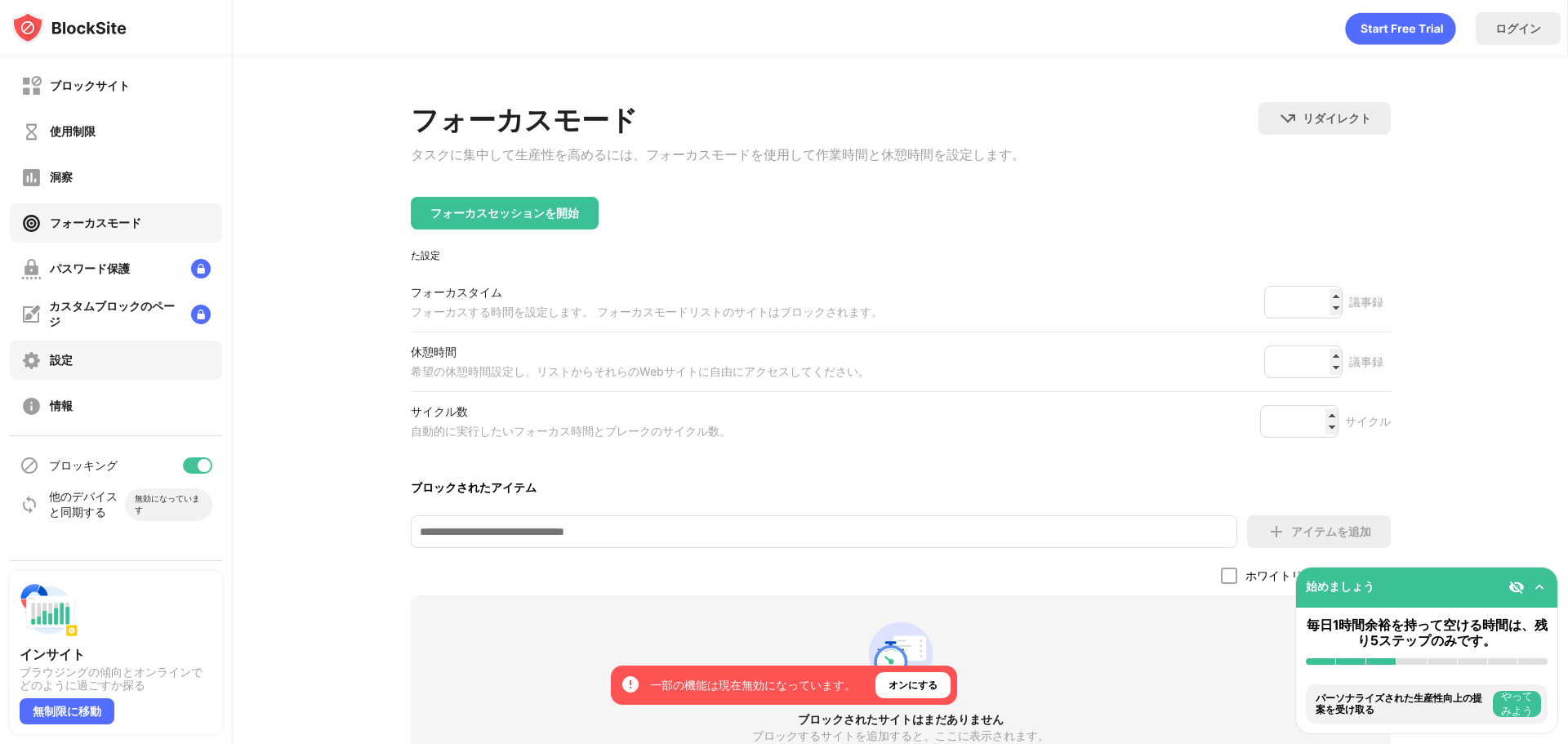
click at [143, 363] on div "設定" at bounding box center [116, 360] width 212 height 40
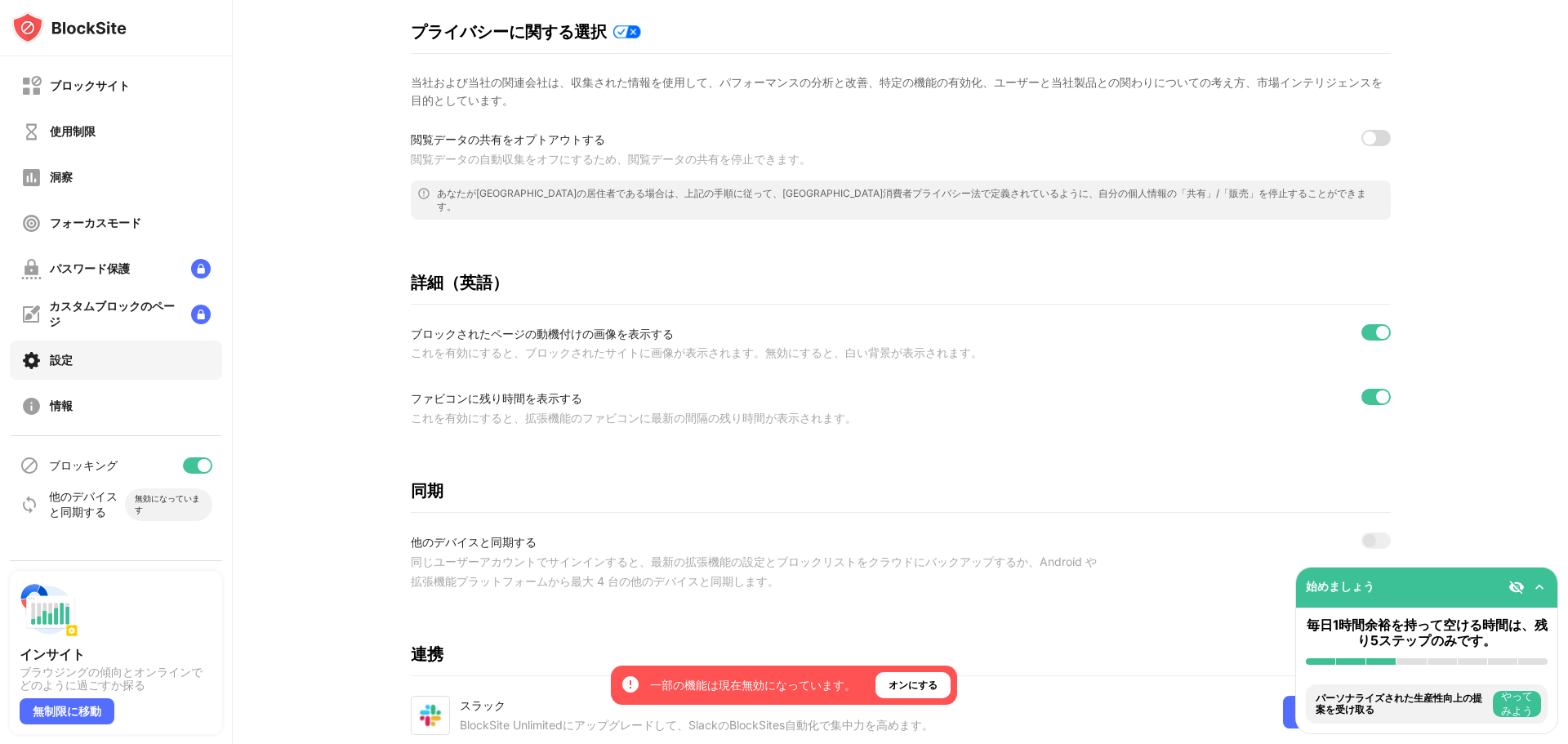
scroll to position [469, 0]
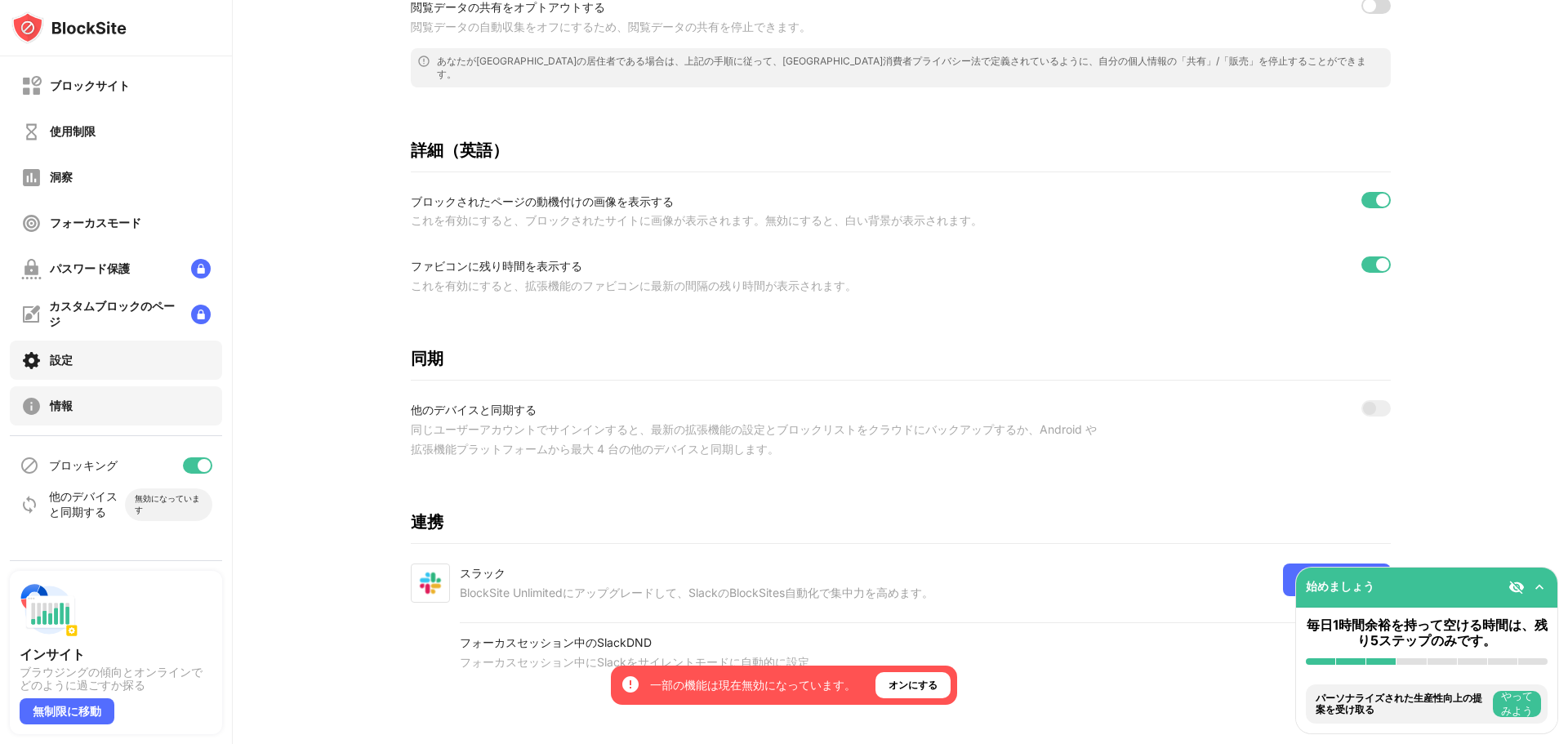
click at [137, 407] on div "情報" at bounding box center [116, 406] width 212 height 40
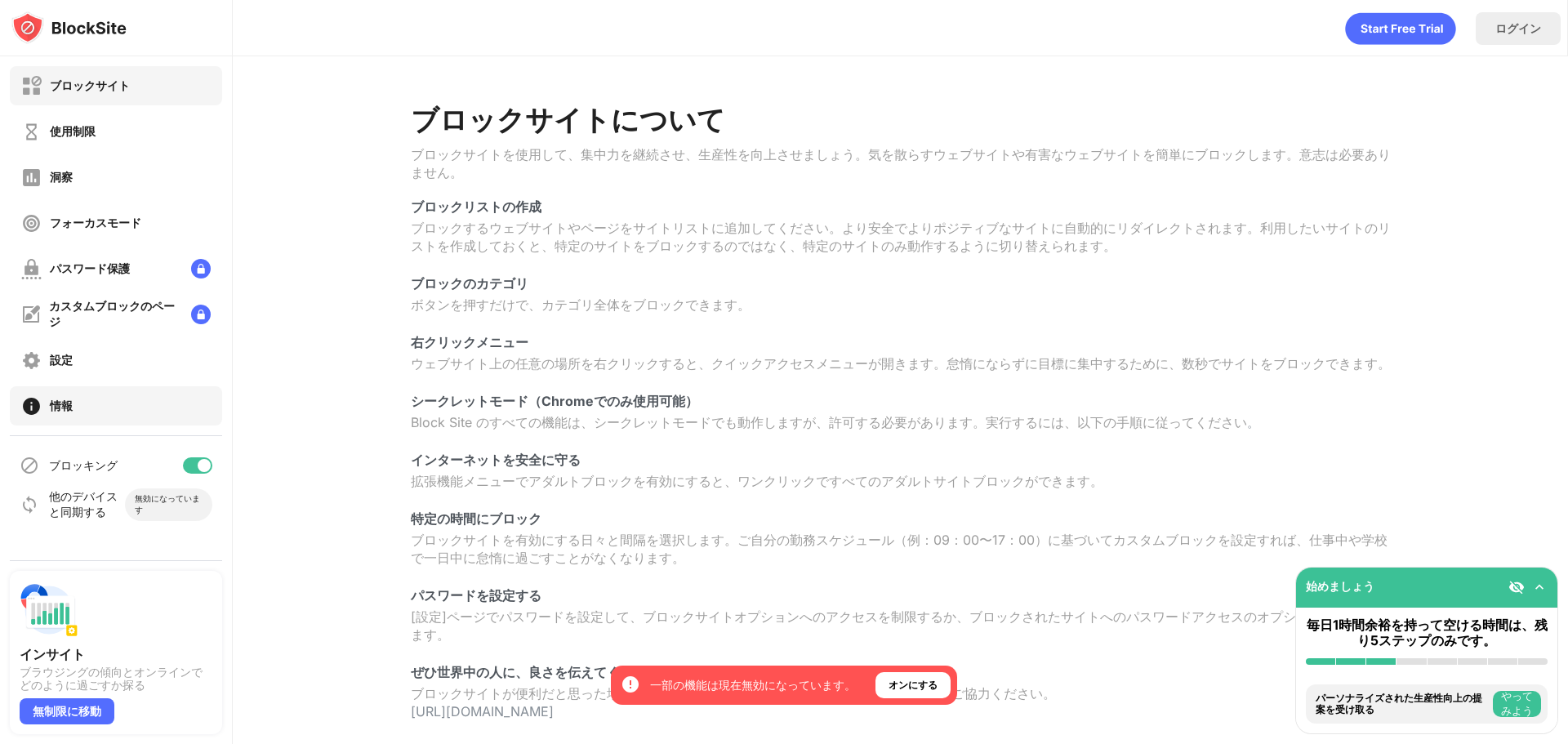
click at [170, 87] on div "ブロックサイト" at bounding box center [116, 85] width 212 height 40
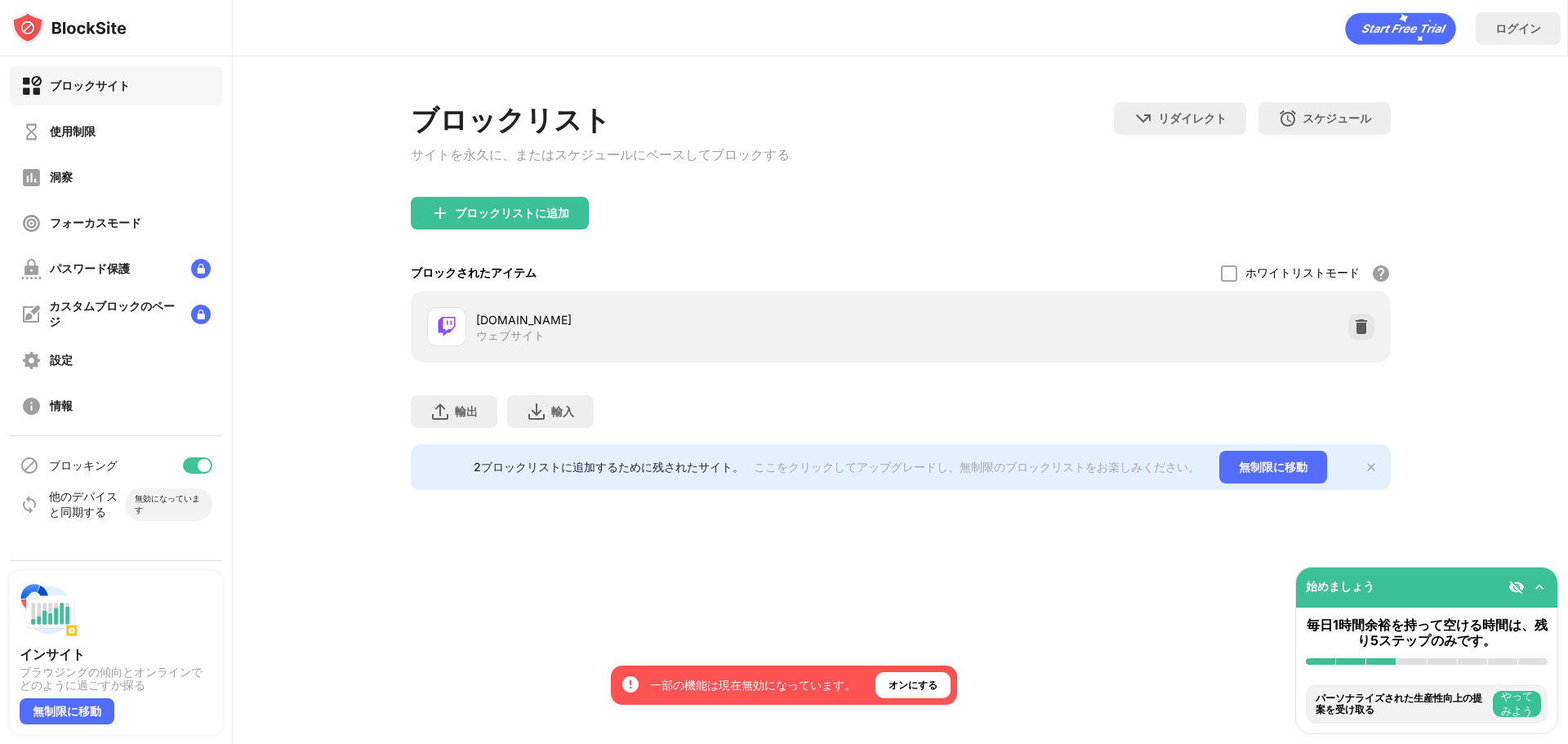
drag, startPoint x: 664, startPoint y: 681, endPoint x: 753, endPoint y: 692, distance: 89.7
click at [745, 692] on div "一部の機能は現在無効になっています。" at bounding box center [752, 685] width 206 height 16
